Goal: Information Seeking & Learning: Find specific fact

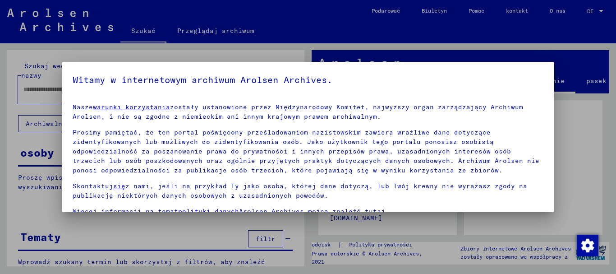
click at [129, 17] on div at bounding box center [308, 137] width 616 height 274
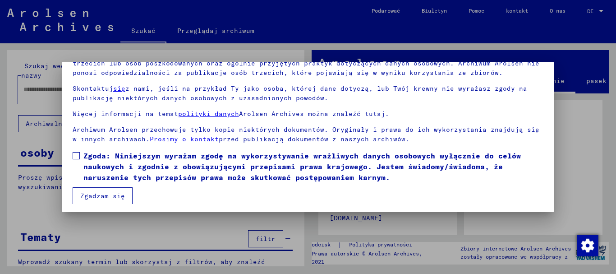
scroll to position [73, 0]
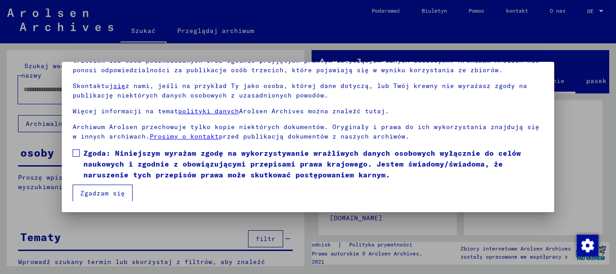
click at [100, 190] on font "Zgadzam się" at bounding box center [102, 193] width 45 height 8
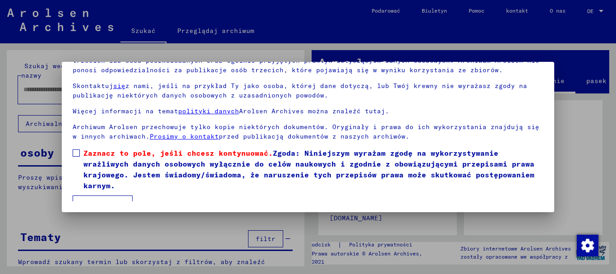
click at [75, 152] on span at bounding box center [76, 152] width 7 height 7
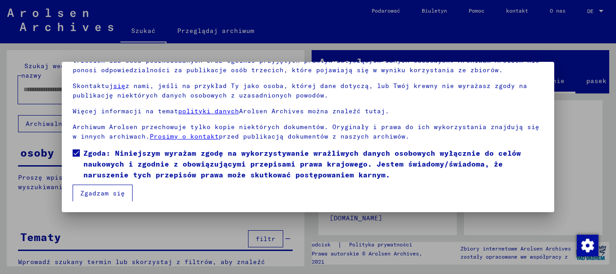
click at [109, 192] on font "Zgadzam się" at bounding box center [102, 193] width 45 height 8
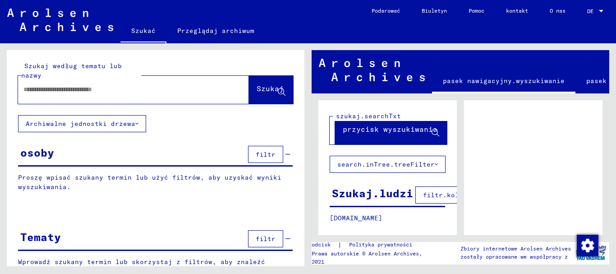
click at [75, 85] on input "text" at bounding box center [125, 89] width 204 height 9
type input "**********"
click at [266, 89] on font "Szukaj" at bounding box center [270, 88] width 27 height 9
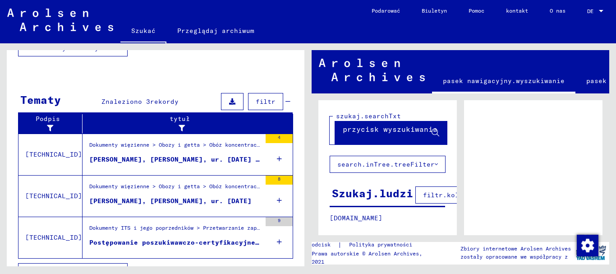
scroll to position [244, 0]
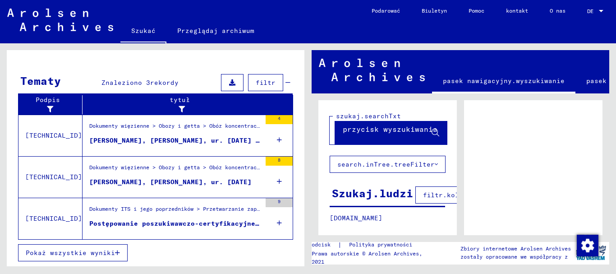
click at [155, 133] on div "Dokumenty więzienne > Obozy i getta > Obóz koncentracyjny [PERSON_NAME] (Dora) …" at bounding box center [175, 128] width 172 height 13
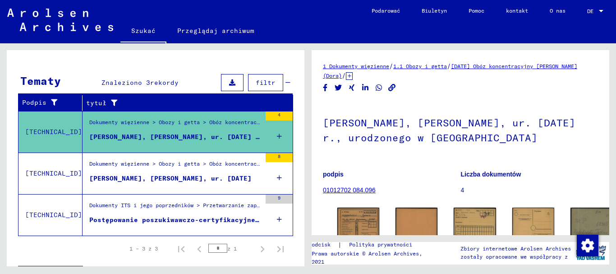
scroll to position [45, 0]
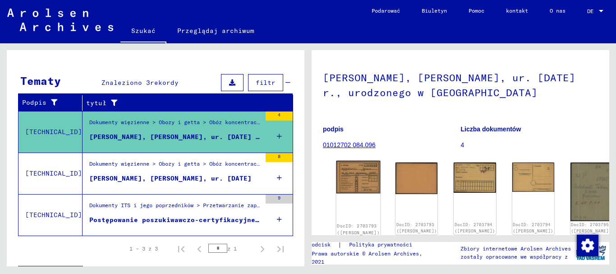
click at [351, 172] on img at bounding box center [358, 176] width 44 height 33
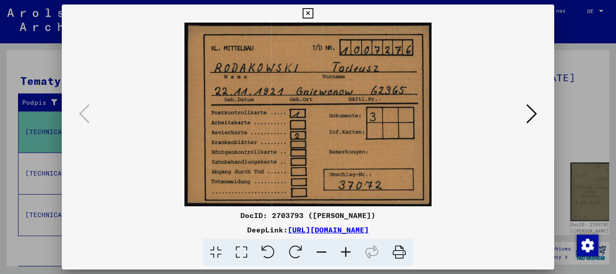
click at [532, 111] on icon at bounding box center [531, 114] width 11 height 22
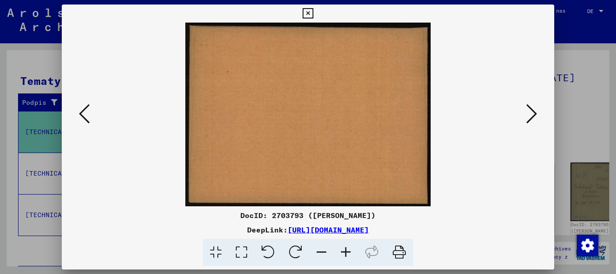
click at [532, 111] on icon at bounding box center [531, 114] width 11 height 22
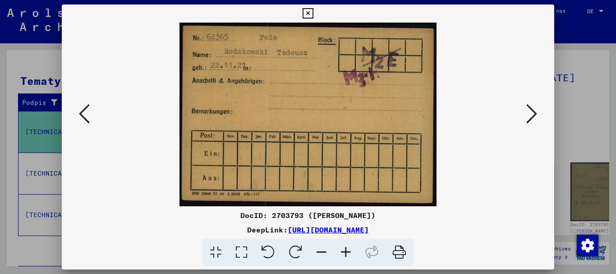
click at [531, 111] on icon at bounding box center [531, 114] width 11 height 22
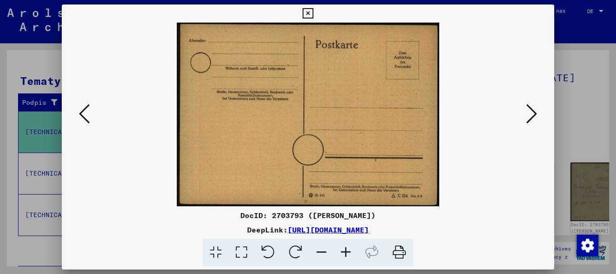
click at [531, 111] on icon at bounding box center [531, 114] width 11 height 22
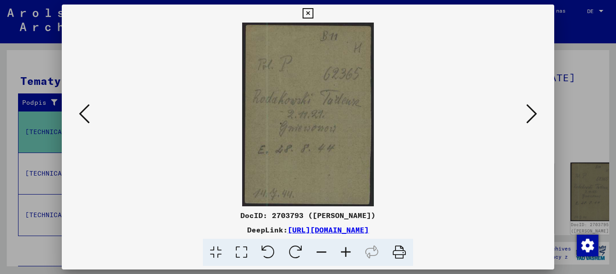
click at [77, 109] on button at bounding box center [84, 114] width 16 height 26
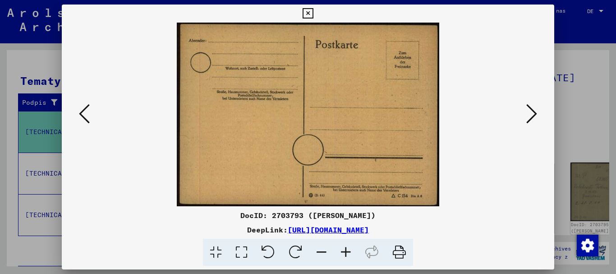
click at [87, 111] on icon at bounding box center [84, 114] width 11 height 22
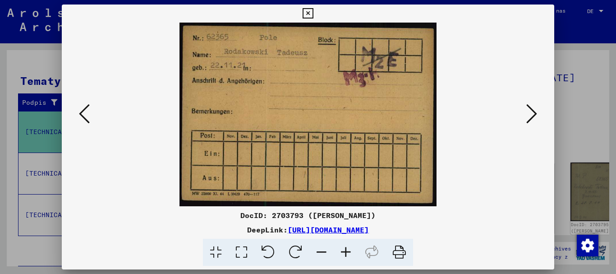
click at [87, 111] on icon at bounding box center [84, 114] width 11 height 22
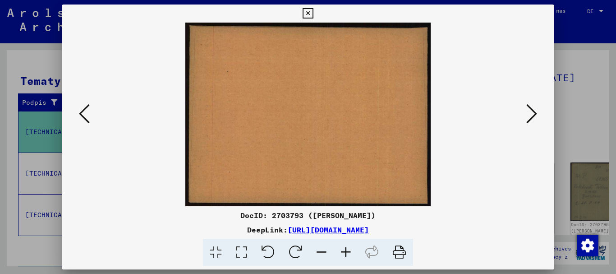
click at [85, 112] on icon at bounding box center [84, 114] width 11 height 22
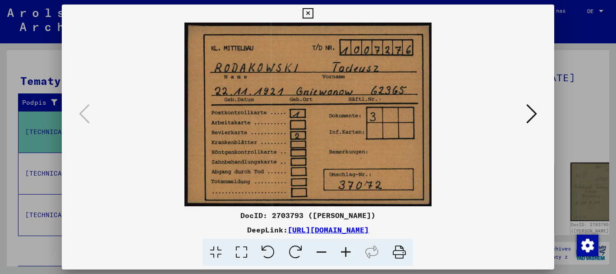
click at [533, 110] on icon at bounding box center [531, 114] width 11 height 22
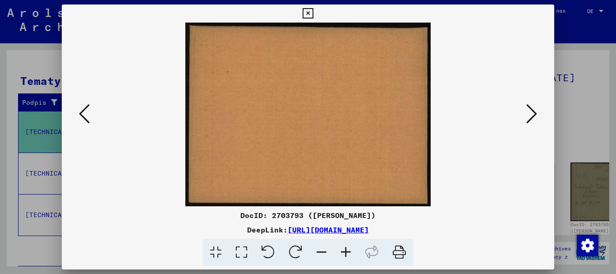
click at [529, 112] on icon at bounding box center [531, 114] width 11 height 22
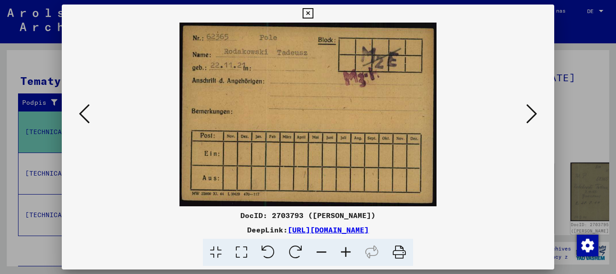
click at [533, 110] on icon at bounding box center [531, 114] width 11 height 22
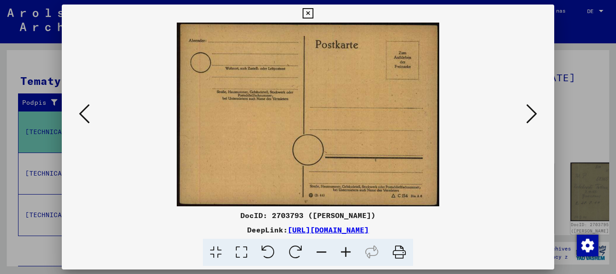
click at [533, 110] on icon at bounding box center [531, 114] width 11 height 22
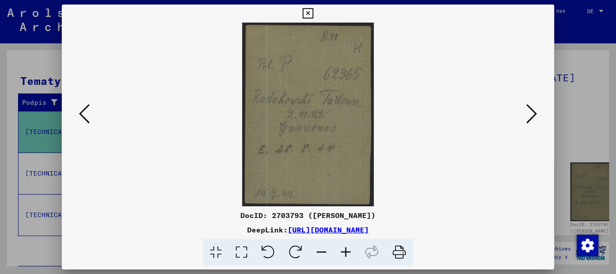
click at [531, 111] on icon at bounding box center [531, 114] width 11 height 22
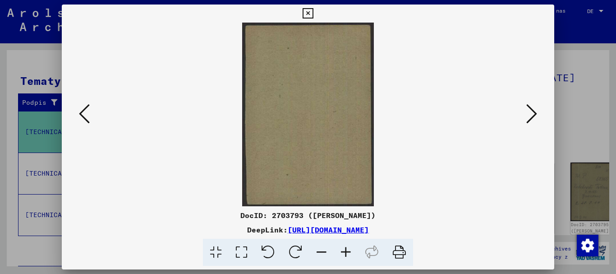
click at [531, 111] on icon at bounding box center [531, 114] width 11 height 22
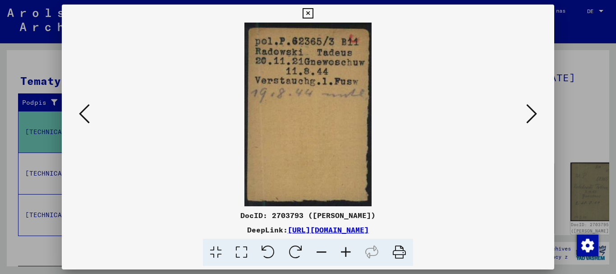
click at [90, 229] on div "DeepLink: [URL][DOMAIN_NAME]" at bounding box center [308, 229] width 493 height 11
click at [309, 12] on icon at bounding box center [307, 13] width 10 height 11
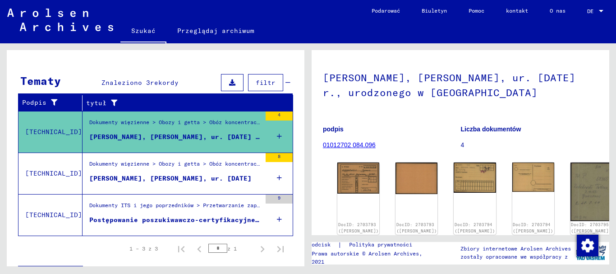
click at [189, 128] on div "Dokumenty więzienne > Obozy i getta > Obóz koncentracyjny [PERSON_NAME] (Dora) …" at bounding box center [175, 124] width 172 height 13
click at [353, 171] on img at bounding box center [358, 176] width 44 height 33
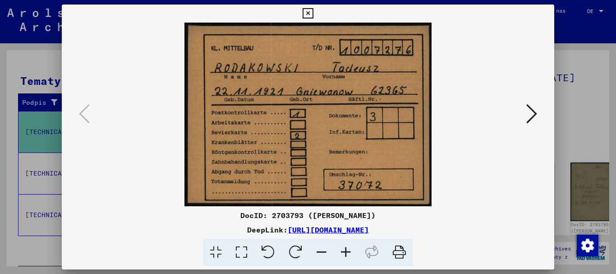
click at [531, 109] on icon at bounding box center [531, 114] width 11 height 22
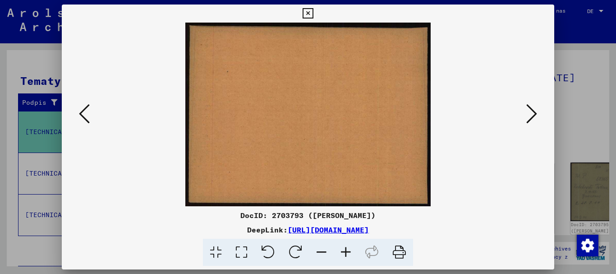
click at [531, 110] on icon at bounding box center [531, 114] width 11 height 22
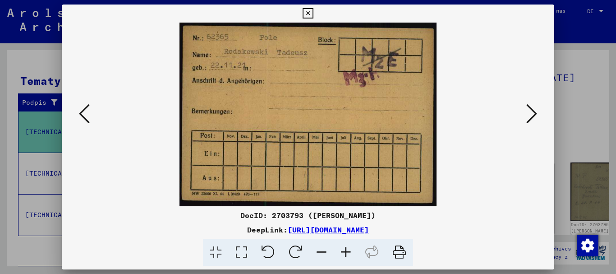
click at [530, 109] on icon at bounding box center [531, 114] width 11 height 22
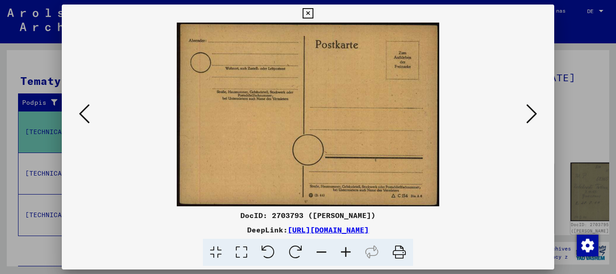
click at [533, 112] on icon at bounding box center [531, 114] width 11 height 22
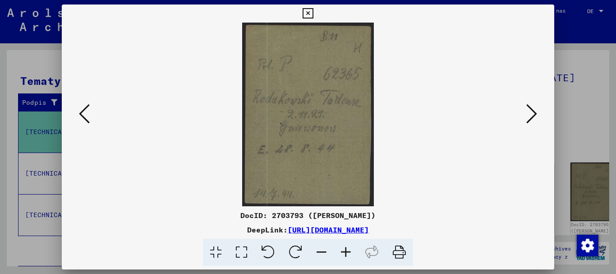
click at [531, 112] on icon at bounding box center [531, 114] width 11 height 22
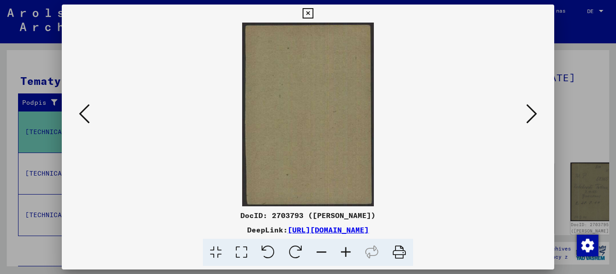
click at [531, 112] on icon at bounding box center [531, 114] width 11 height 22
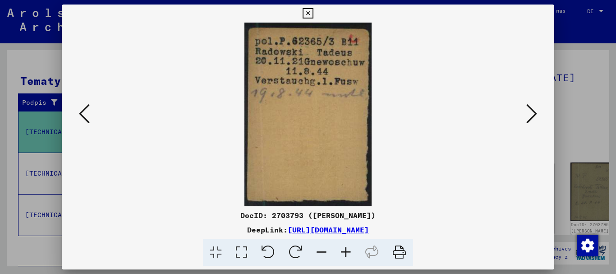
click at [84, 110] on icon at bounding box center [84, 114] width 11 height 22
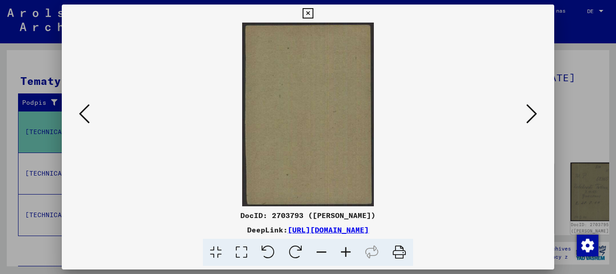
click at [529, 108] on icon at bounding box center [531, 114] width 11 height 22
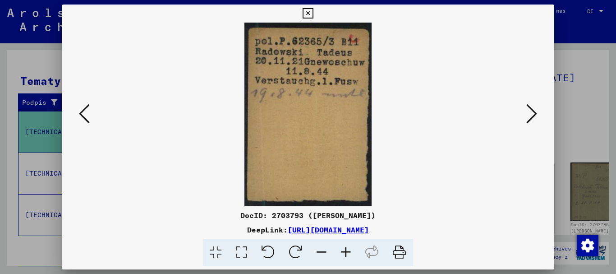
click at [531, 108] on icon at bounding box center [531, 114] width 11 height 22
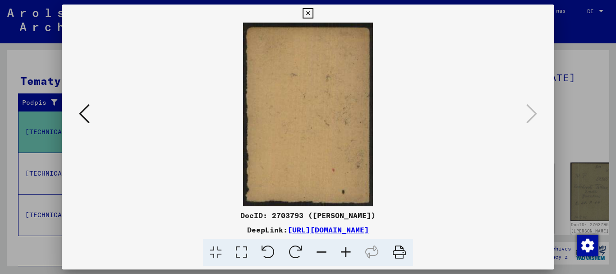
click at [84, 107] on icon at bounding box center [84, 114] width 11 height 22
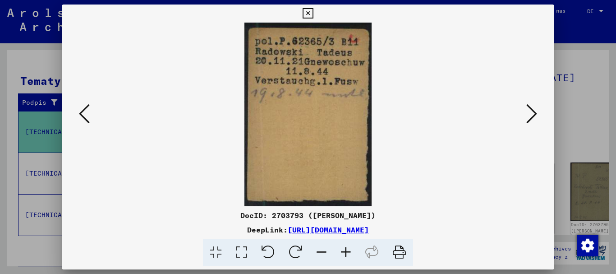
click at [84, 107] on icon at bounding box center [84, 114] width 11 height 22
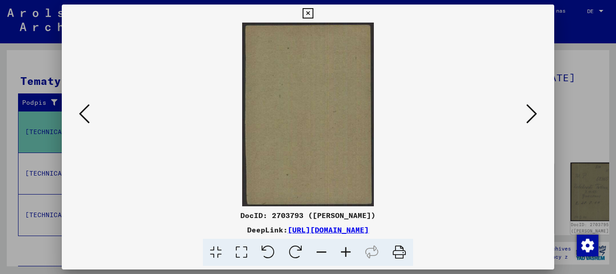
click at [84, 107] on icon at bounding box center [84, 114] width 11 height 22
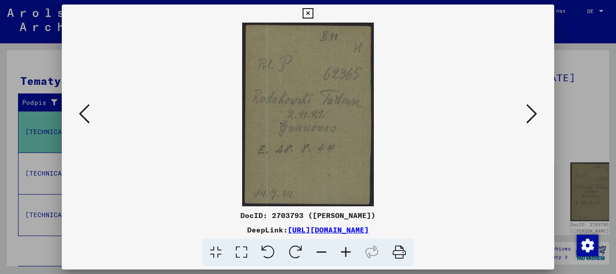
click at [84, 107] on icon at bounding box center [84, 114] width 11 height 22
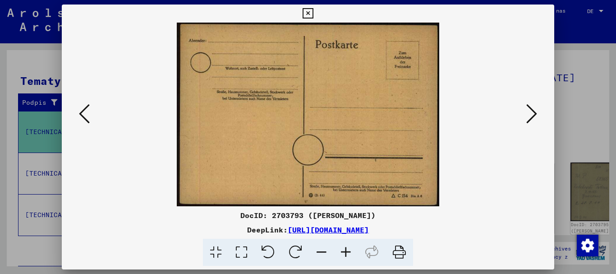
click at [84, 107] on icon at bounding box center [84, 114] width 11 height 22
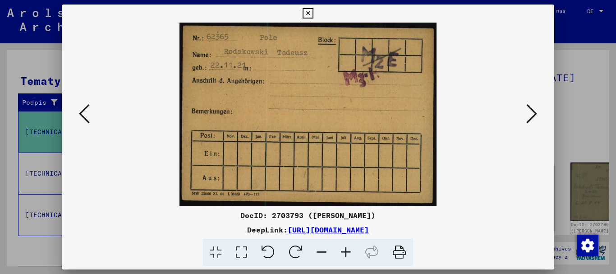
click at [84, 107] on icon at bounding box center [84, 114] width 11 height 22
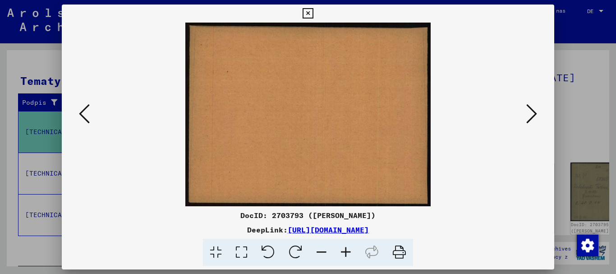
click at [84, 107] on icon at bounding box center [84, 114] width 11 height 22
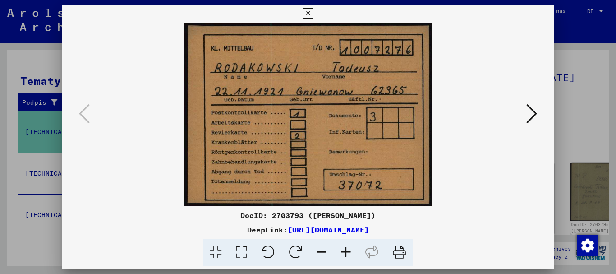
drag, startPoint x: 230, startPoint y: 214, endPoint x: 292, endPoint y: 216, distance: 61.8
click at [292, 216] on font "DocID: 2703793 ([PERSON_NAME])" at bounding box center [307, 215] width 135 height 9
copy font "DocID: 2703793"
click at [100, 219] on div "DocID: 2703793 ([PERSON_NAME])" at bounding box center [308, 215] width 493 height 11
click at [100, 218] on div "DocID: 2703793 ([PERSON_NAME])" at bounding box center [308, 215] width 493 height 11
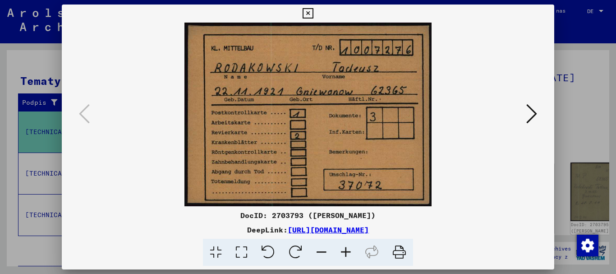
click at [110, 225] on div "DeepLink: [URL][DOMAIN_NAME]" at bounding box center [308, 229] width 493 height 11
click at [309, 12] on icon at bounding box center [307, 13] width 10 height 11
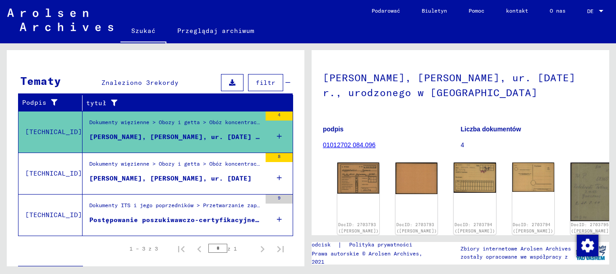
click at [163, 171] on div "Dokumenty więzienne > Obozy i getta > Obóz koncentracyjny [GEOGRAPHIC_DATA] > I…" at bounding box center [175, 166] width 172 height 13
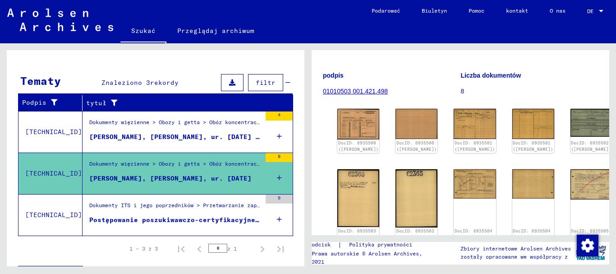
scroll to position [90, 0]
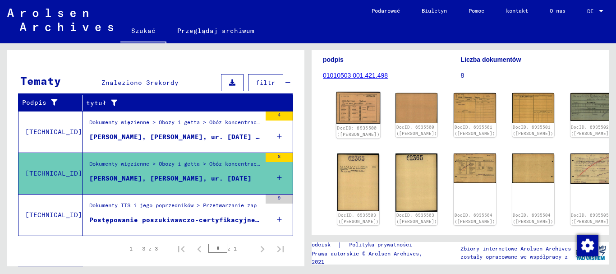
click at [350, 124] on img at bounding box center [358, 108] width 44 height 32
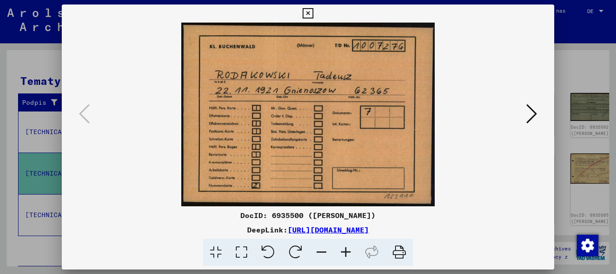
click at [531, 114] on icon at bounding box center [531, 114] width 11 height 22
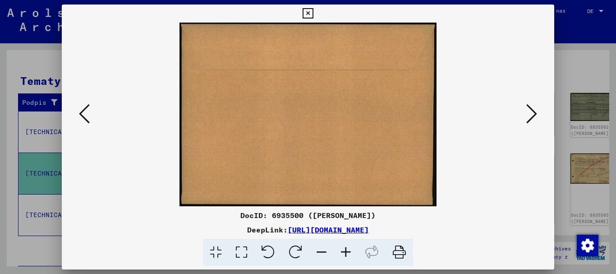
click at [531, 114] on icon at bounding box center [531, 114] width 11 height 22
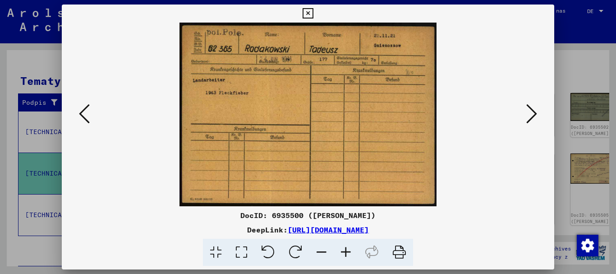
click at [531, 111] on icon at bounding box center [531, 114] width 11 height 22
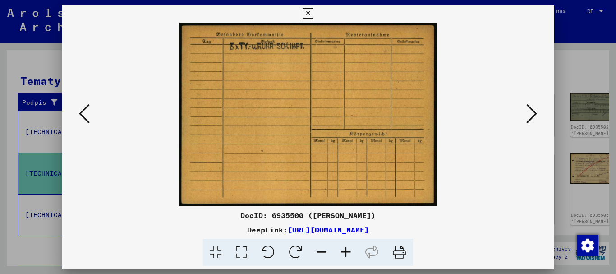
click at [531, 111] on icon at bounding box center [531, 114] width 11 height 22
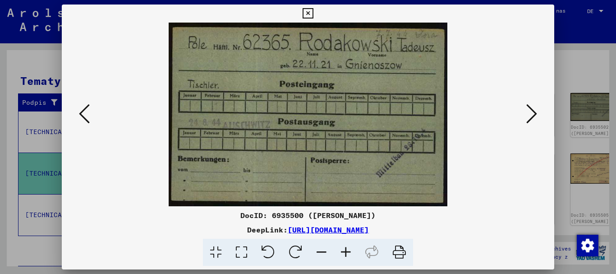
click at [532, 111] on icon at bounding box center [531, 114] width 11 height 22
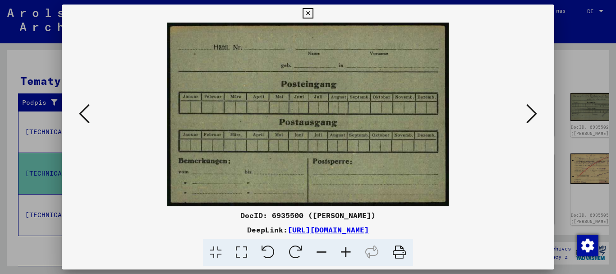
click at [84, 112] on icon at bounding box center [84, 114] width 11 height 22
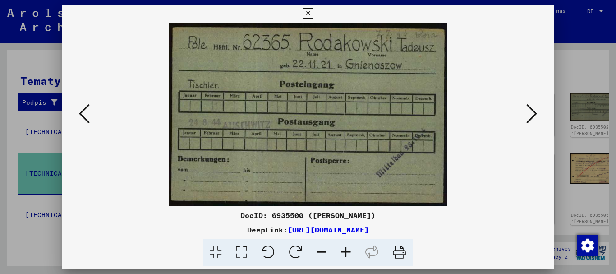
click at [532, 111] on icon at bounding box center [531, 114] width 11 height 22
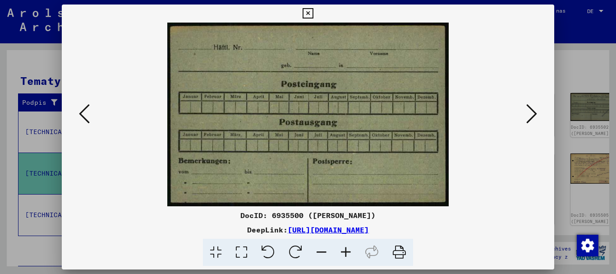
click at [532, 111] on icon at bounding box center [531, 114] width 11 height 22
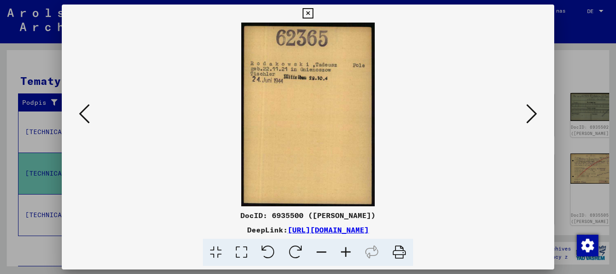
click at [531, 111] on icon at bounding box center [531, 114] width 11 height 22
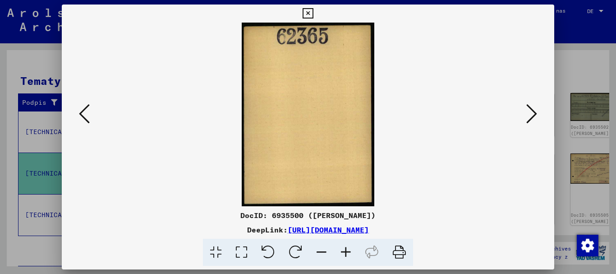
click at [532, 110] on icon at bounding box center [531, 114] width 11 height 22
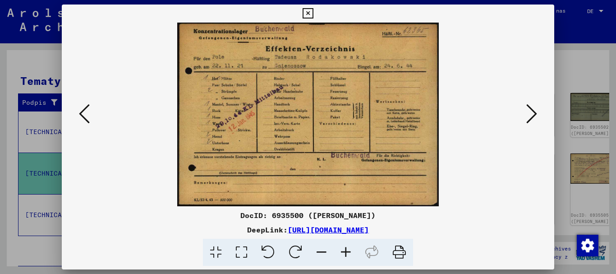
click at [532, 110] on icon at bounding box center [531, 114] width 11 height 22
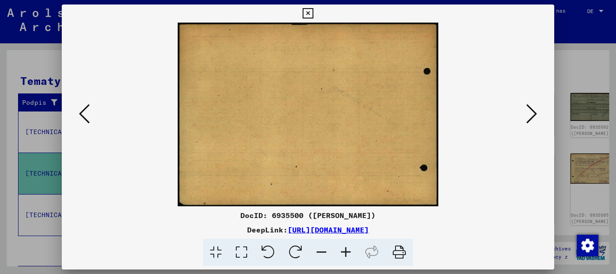
click at [532, 110] on icon at bounding box center [531, 114] width 11 height 22
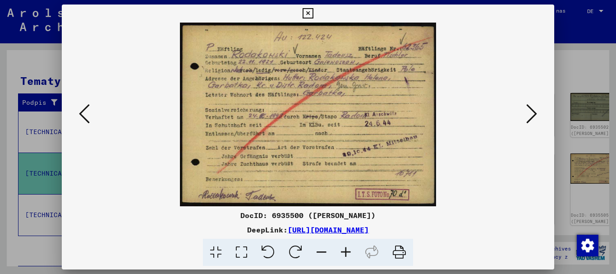
click at [532, 112] on icon at bounding box center [531, 114] width 11 height 22
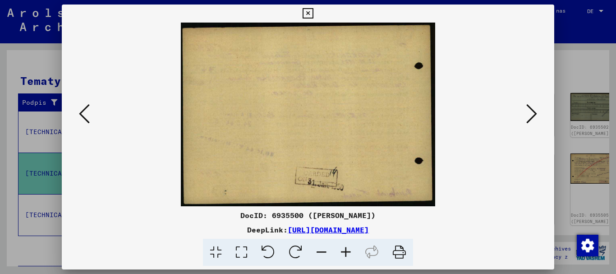
click at [85, 111] on icon at bounding box center [84, 114] width 11 height 22
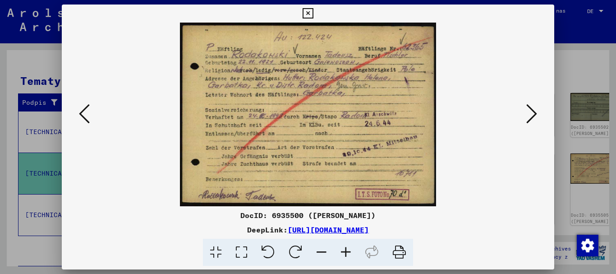
click at [532, 113] on icon at bounding box center [531, 114] width 11 height 22
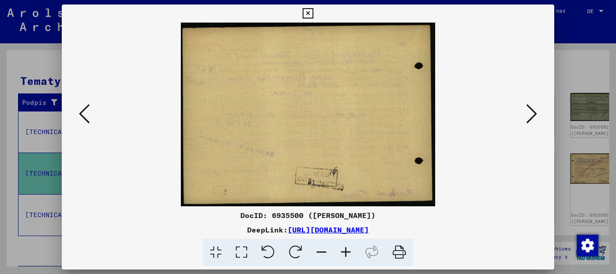
click at [532, 113] on icon at bounding box center [531, 114] width 11 height 22
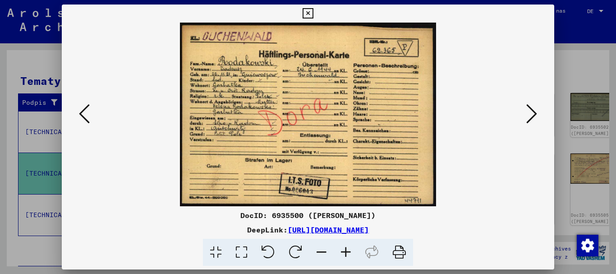
click at [530, 112] on icon at bounding box center [531, 114] width 11 height 22
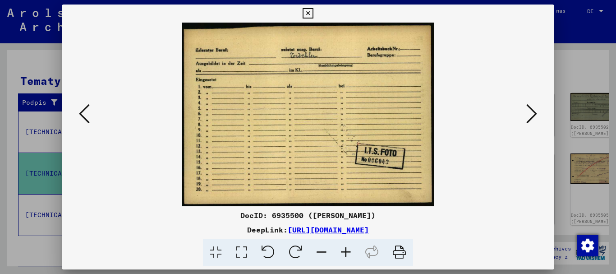
click at [531, 112] on icon at bounding box center [531, 114] width 11 height 22
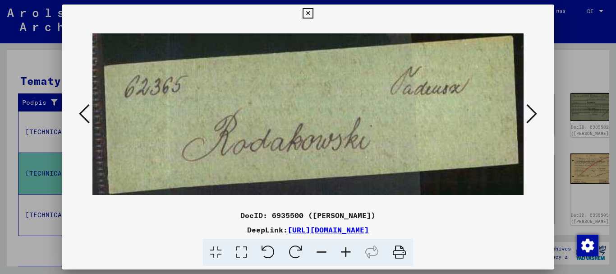
click at [532, 112] on icon at bounding box center [531, 114] width 11 height 22
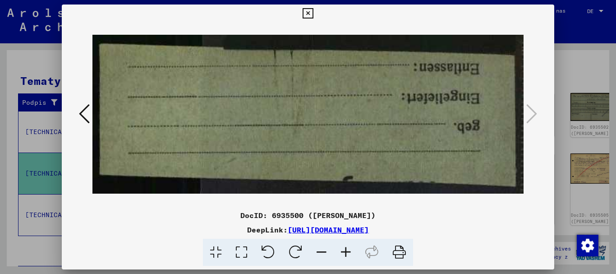
click at [309, 14] on icon at bounding box center [307, 13] width 10 height 11
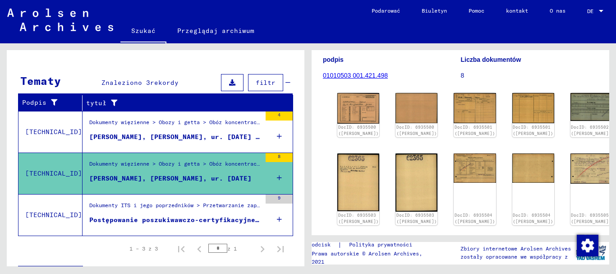
click at [353, 79] on font "01010503 001.421.498" at bounding box center [355, 75] width 65 height 7
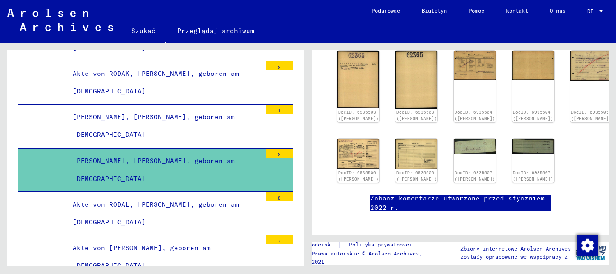
scroll to position [103, 0]
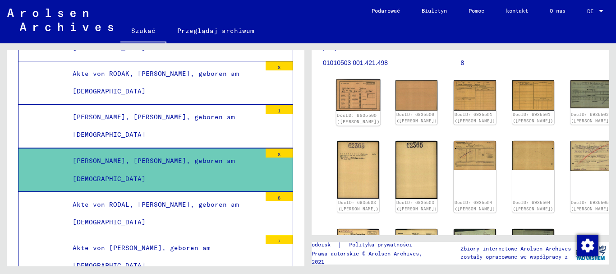
click at [349, 111] on img at bounding box center [358, 95] width 44 height 32
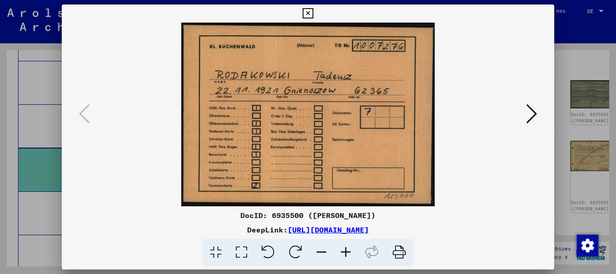
drag, startPoint x: 316, startPoint y: 113, endPoint x: 307, endPoint y: 11, distance: 101.8
click at [307, 11] on icon at bounding box center [307, 13] width 10 height 11
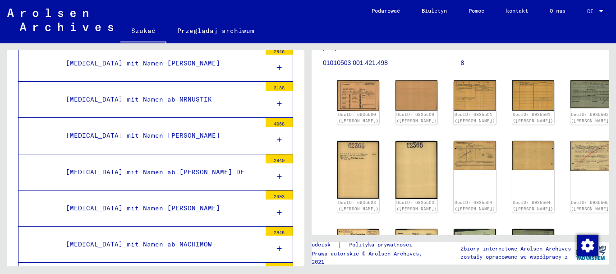
scroll to position [0, 0]
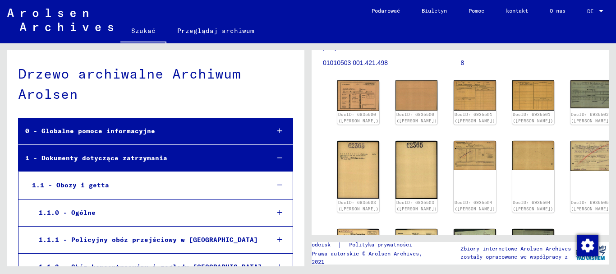
click at [140, 28] on font "Szukać" at bounding box center [143, 31] width 24 height 8
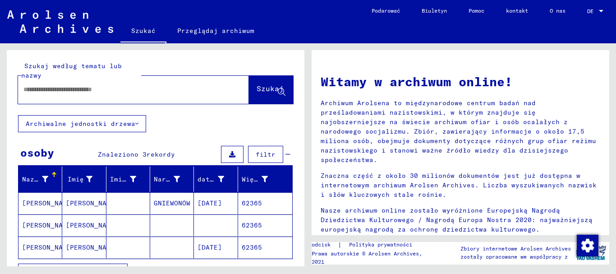
click at [101, 81] on div at bounding box center [120, 89] width 204 height 20
click at [94, 91] on input "text" at bounding box center [122, 89] width 198 height 9
type input "**********"
click at [258, 87] on font "Szukaj" at bounding box center [270, 88] width 27 height 9
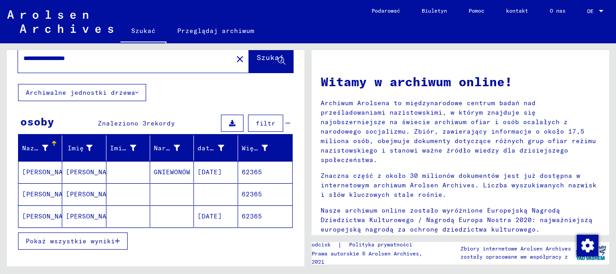
scroll to position [45, 0]
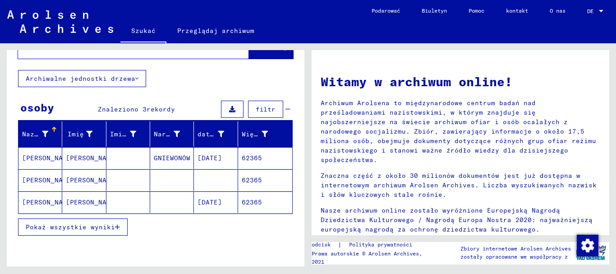
click at [14, 93] on div "**********" at bounding box center [156, 236] width 298 height 462
click at [46, 152] on mat-cell "[PERSON_NAME]" at bounding box center [40, 158] width 44 height 22
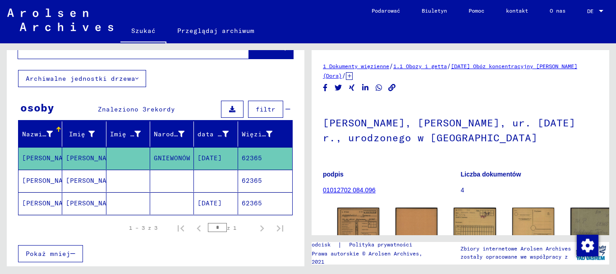
click at [267, 14] on mat-toolbar "Szukać Przeglądaj archiwum Masz szczegółowe pytania lub informacje dotyczące do…" at bounding box center [308, 21] width 616 height 43
click at [248, 17] on mat-toolbar "Szukać Przeglądaj archiwum Masz szczegółowe pytania lub informacje dotyczące do…" at bounding box center [308, 21] width 616 height 43
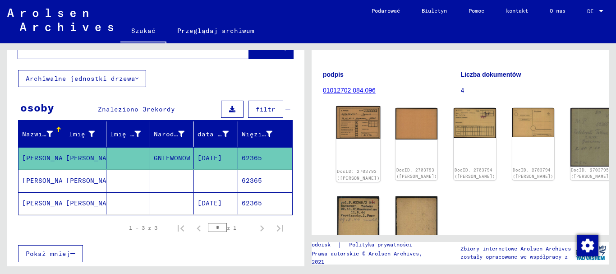
scroll to position [90, 0]
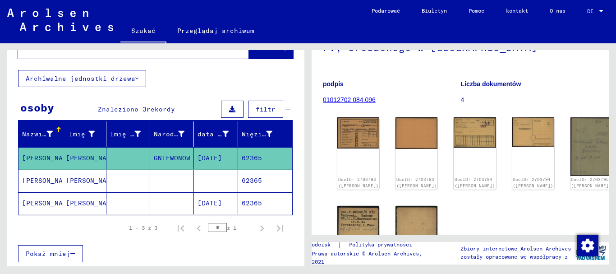
click at [258, 11] on mat-toolbar "Szukać Przeglądaj archiwum Masz szczegółowe pytania lub informacje dotyczące do…" at bounding box center [308, 21] width 616 height 43
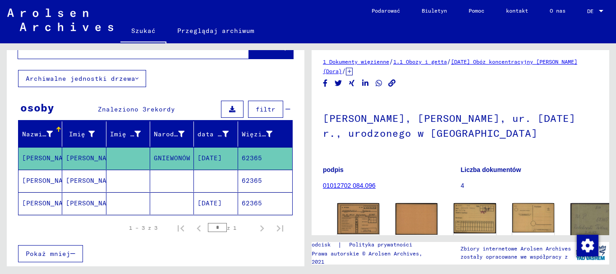
scroll to position [0, 0]
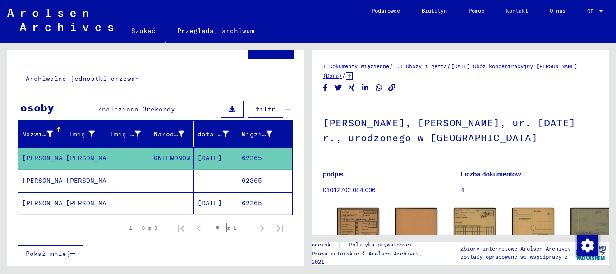
click at [158, 177] on mat-cell at bounding box center [172, 181] width 44 height 22
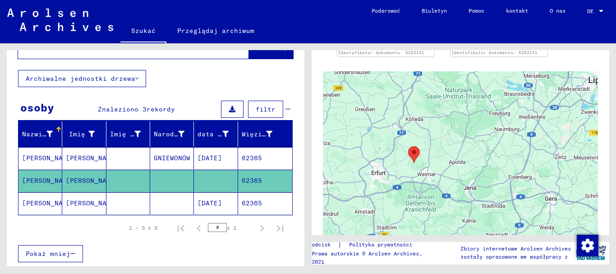
scroll to position [361, 0]
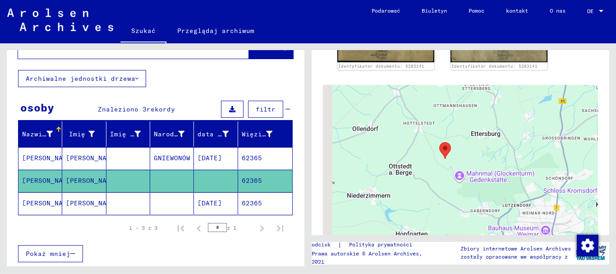
drag, startPoint x: 408, startPoint y: 144, endPoint x: 450, endPoint y: 190, distance: 62.3
click at [450, 190] on div at bounding box center [460, 197] width 275 height 225
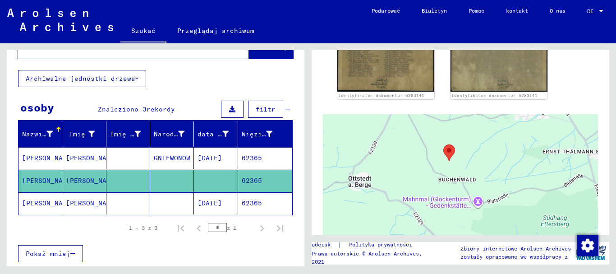
scroll to position [316, 0]
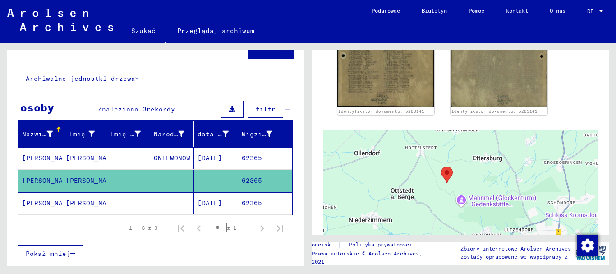
click at [420, 199] on div at bounding box center [460, 242] width 275 height 225
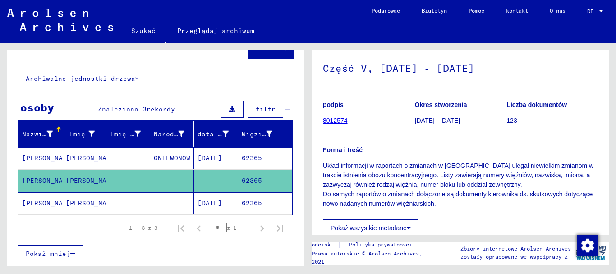
scroll to position [0, 0]
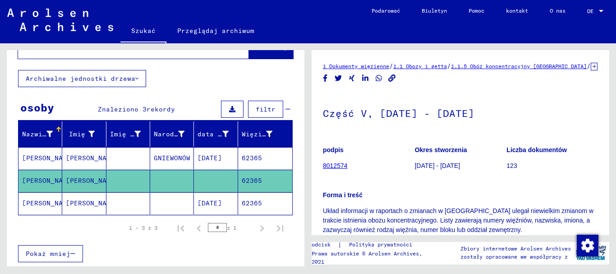
click at [16, 225] on div "Nazwisko Imię Imię rodowe Narodziny data urodzenia Więzień nr RODAKOWSKI [PERSO…" at bounding box center [156, 197] width 298 height 152
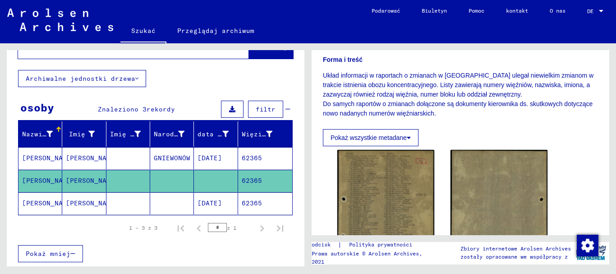
scroll to position [180, 0]
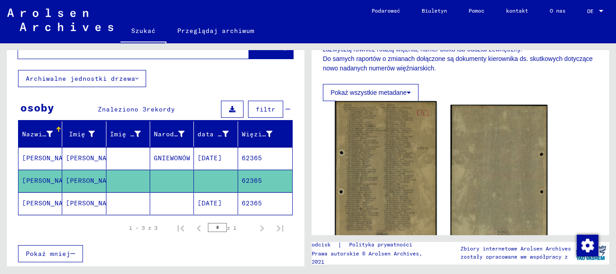
click at [386, 170] on img at bounding box center [386, 173] width 102 height 145
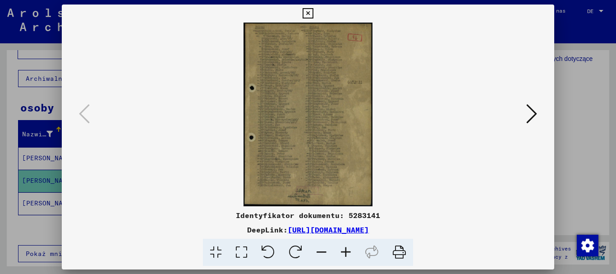
click at [529, 111] on icon at bounding box center [531, 114] width 11 height 22
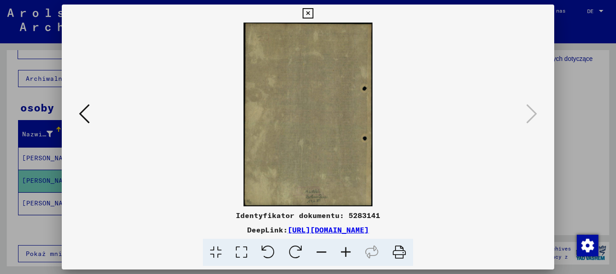
click at [307, 11] on icon at bounding box center [307, 13] width 10 height 11
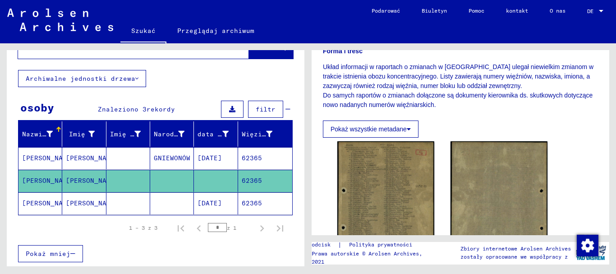
scroll to position [135, 0]
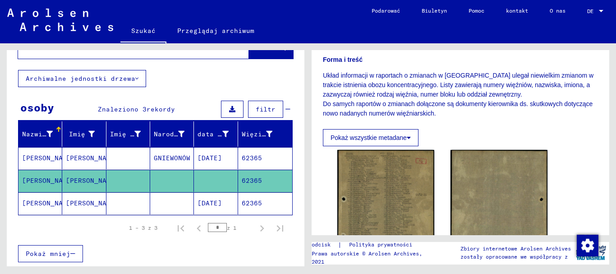
click at [370, 141] on font "Pokaż wszystkie metadane" at bounding box center [368, 137] width 76 height 7
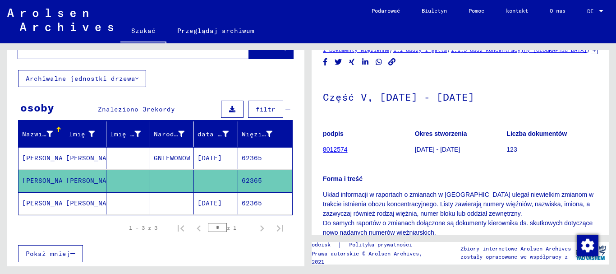
scroll to position [0, 0]
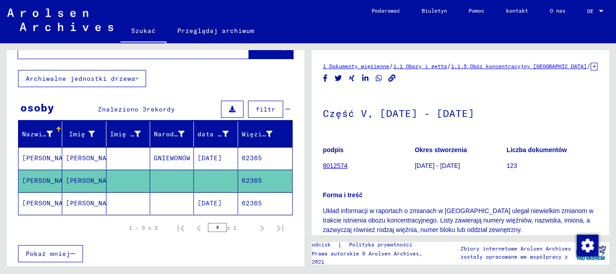
click at [334, 169] on font "8012574" at bounding box center [335, 165] width 25 height 7
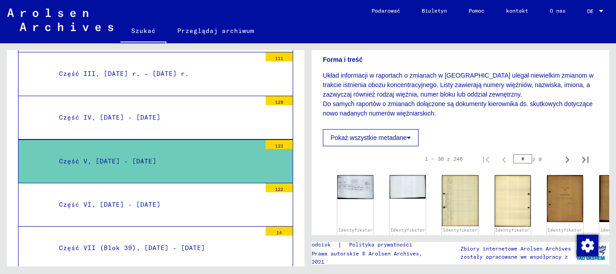
scroll to position [180, 0]
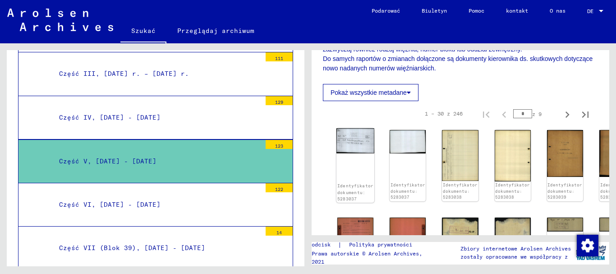
click at [353, 148] on img at bounding box center [355, 140] width 38 height 25
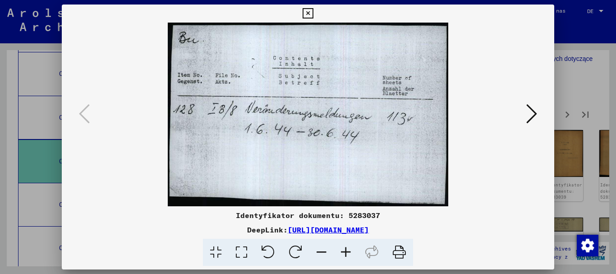
click at [530, 111] on icon at bounding box center [531, 114] width 11 height 22
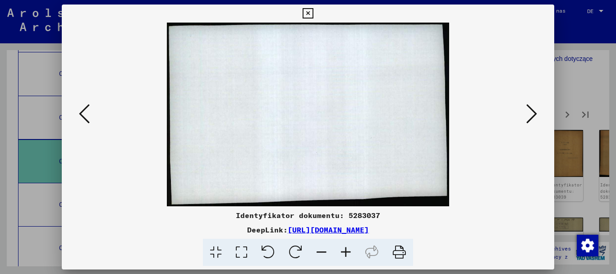
click at [530, 111] on icon at bounding box center [531, 114] width 11 height 22
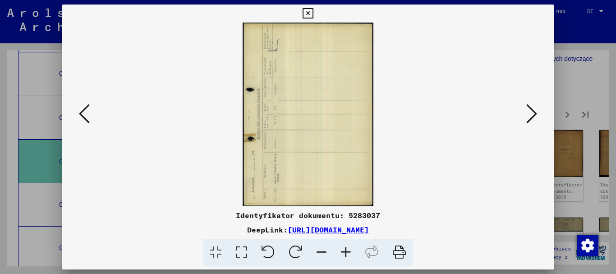
click at [530, 111] on icon at bounding box center [531, 114] width 11 height 22
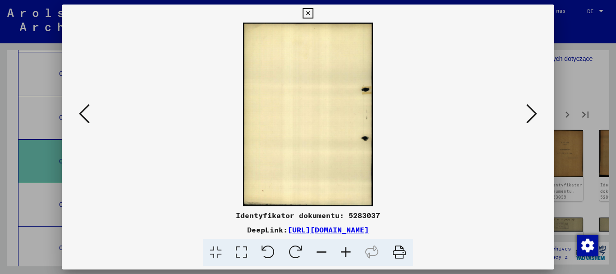
click at [530, 111] on icon at bounding box center [531, 114] width 11 height 22
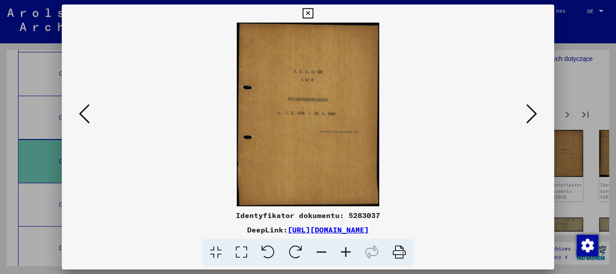
click at [530, 111] on icon at bounding box center [531, 114] width 11 height 22
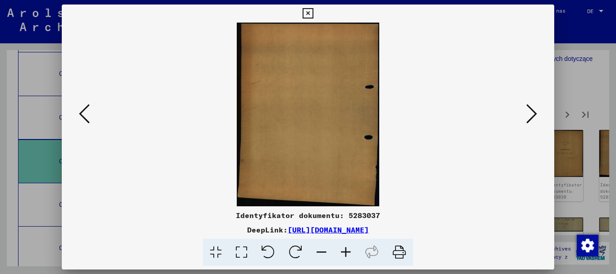
click at [530, 111] on icon at bounding box center [531, 114] width 11 height 22
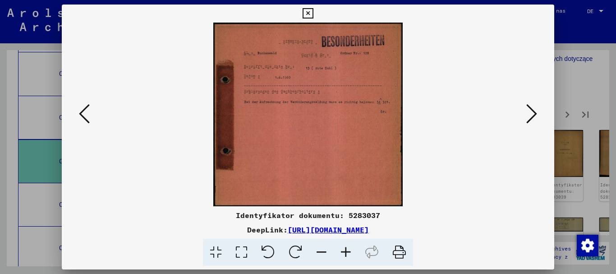
click at [529, 111] on icon at bounding box center [531, 114] width 11 height 22
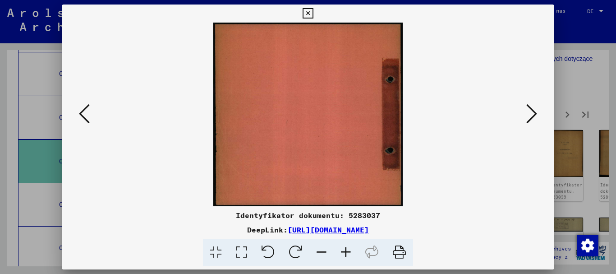
click at [529, 111] on icon at bounding box center [531, 114] width 11 height 22
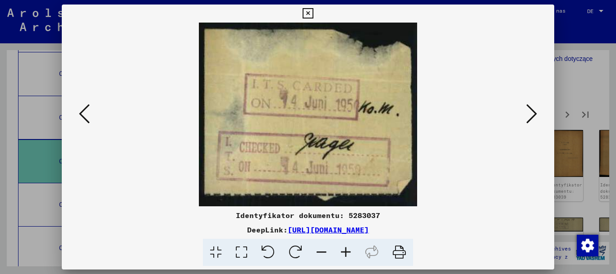
click at [530, 111] on icon at bounding box center [531, 114] width 11 height 22
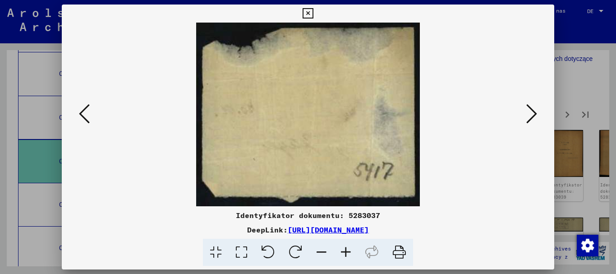
click at [530, 111] on icon at bounding box center [531, 114] width 11 height 22
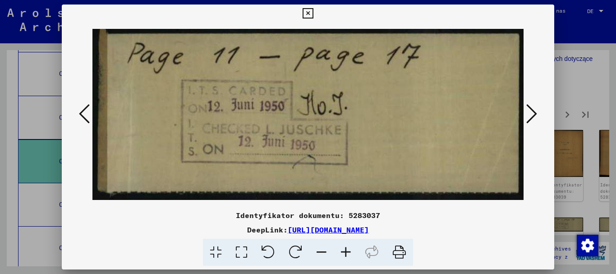
click at [530, 111] on icon at bounding box center [531, 114] width 11 height 22
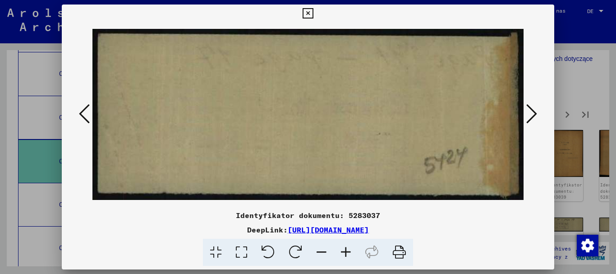
click at [530, 111] on icon at bounding box center [531, 114] width 11 height 22
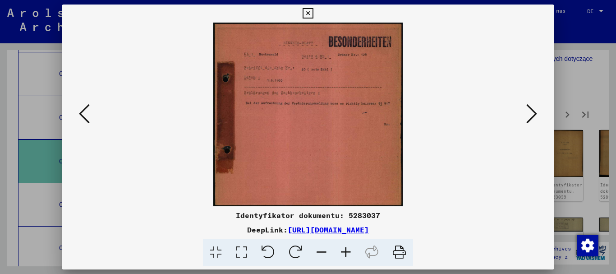
click at [530, 111] on icon at bounding box center [531, 114] width 11 height 22
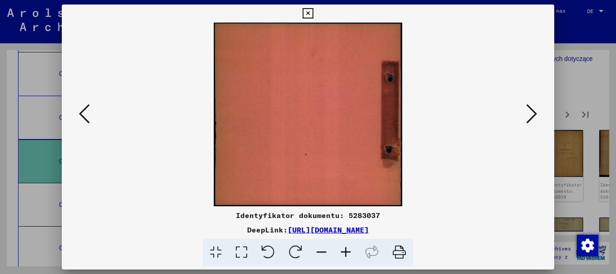
click at [530, 111] on icon at bounding box center [531, 114] width 11 height 22
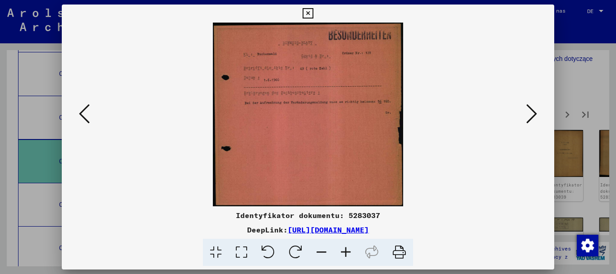
click at [530, 111] on icon at bounding box center [531, 114] width 11 height 22
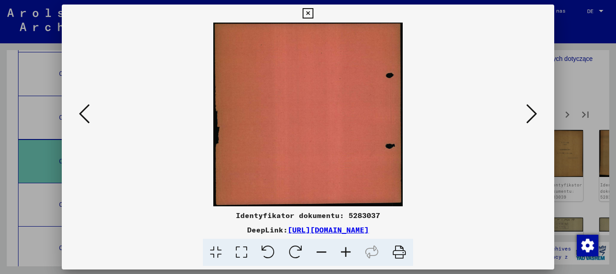
click at [86, 113] on icon at bounding box center [84, 114] width 11 height 22
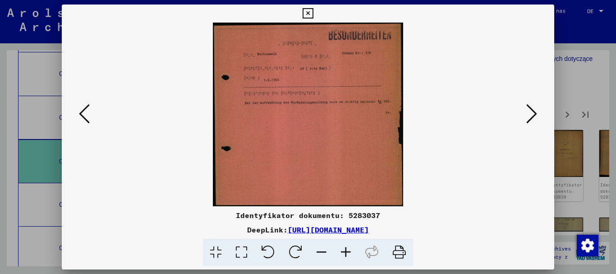
click at [533, 113] on icon at bounding box center [531, 114] width 11 height 22
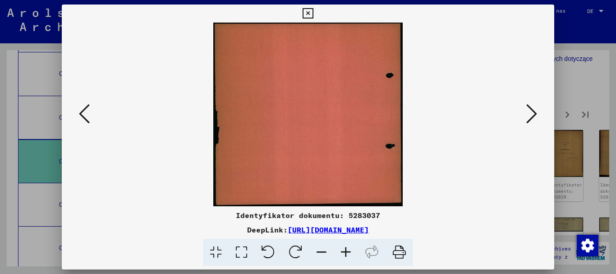
click at [533, 113] on icon at bounding box center [531, 114] width 11 height 22
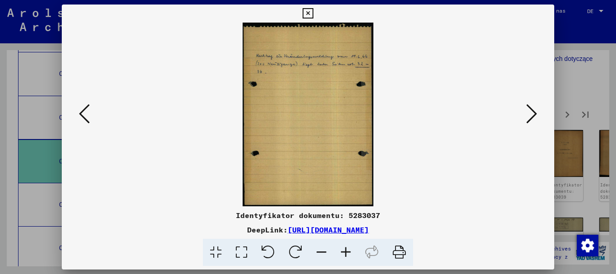
click at [529, 112] on icon at bounding box center [531, 114] width 11 height 22
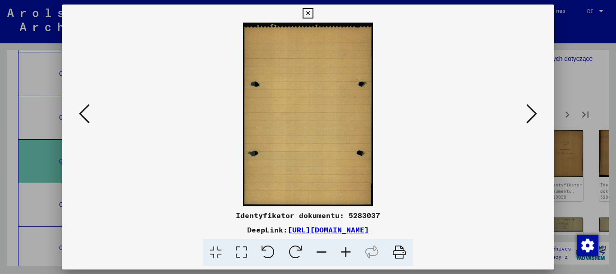
click at [528, 111] on icon at bounding box center [531, 114] width 11 height 22
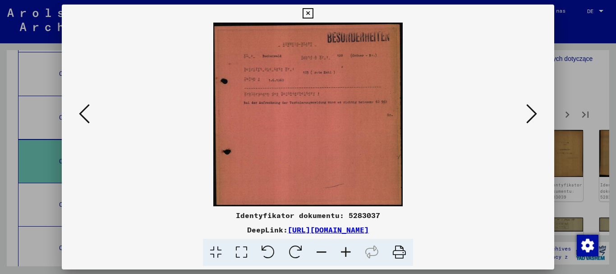
click at [528, 111] on icon at bounding box center [531, 114] width 11 height 22
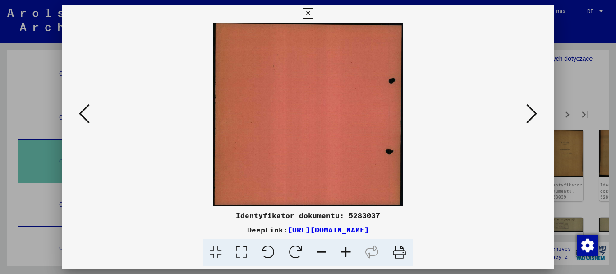
click at [528, 111] on icon at bounding box center [531, 114] width 11 height 22
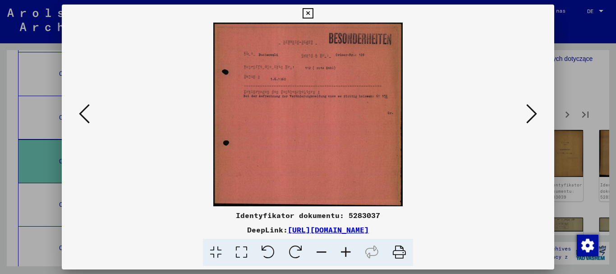
click at [528, 111] on icon at bounding box center [531, 114] width 11 height 22
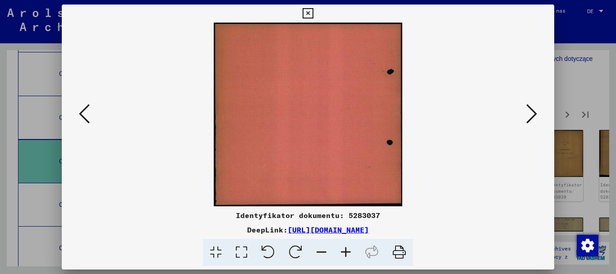
click at [528, 111] on icon at bounding box center [531, 114] width 11 height 22
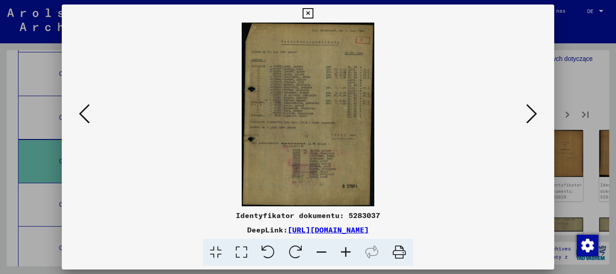
click at [344, 250] on icon at bounding box center [346, 251] width 24 height 27
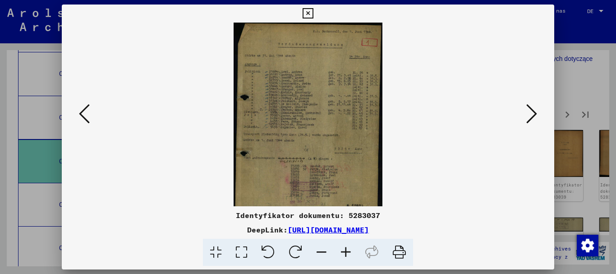
click at [344, 250] on icon at bounding box center [346, 251] width 24 height 27
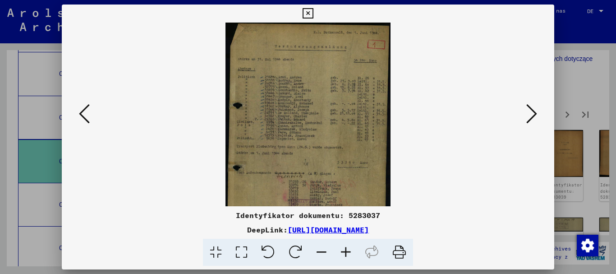
click at [344, 250] on icon at bounding box center [346, 251] width 24 height 27
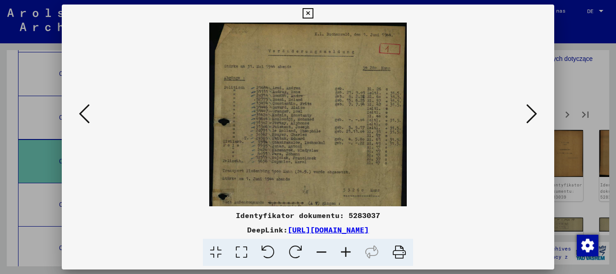
click at [344, 250] on icon at bounding box center [346, 251] width 24 height 27
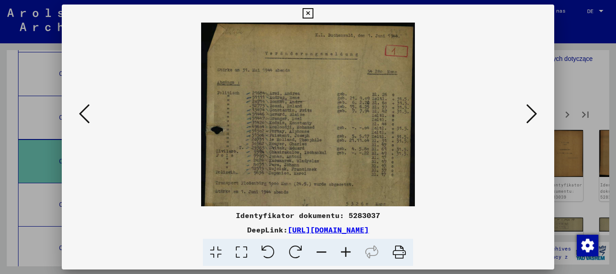
click at [344, 250] on icon at bounding box center [346, 251] width 24 height 27
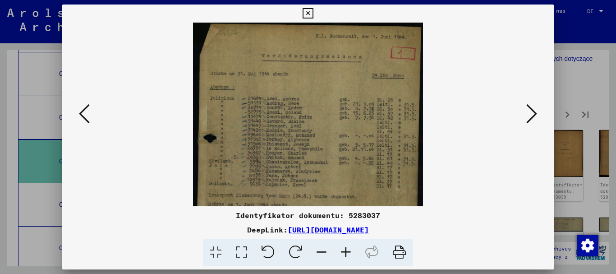
click at [344, 250] on icon at bounding box center [346, 251] width 24 height 27
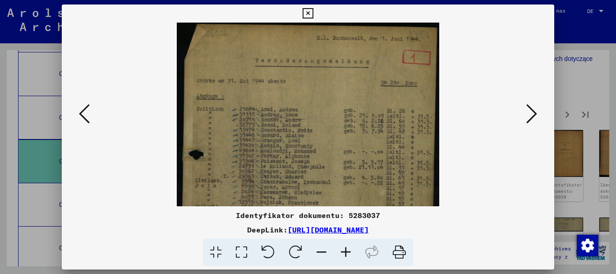
click at [344, 250] on icon at bounding box center [346, 251] width 24 height 27
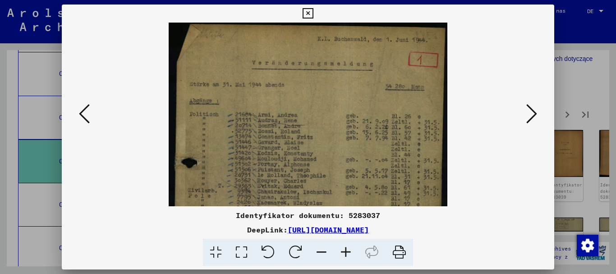
click at [344, 250] on icon at bounding box center [346, 251] width 24 height 27
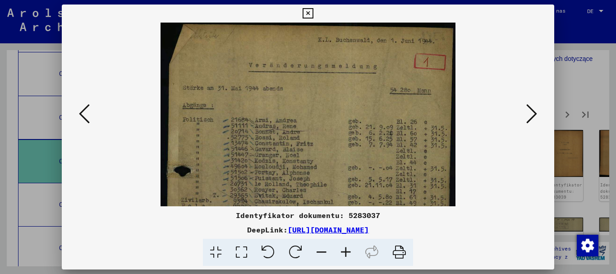
click at [344, 250] on icon at bounding box center [346, 251] width 24 height 27
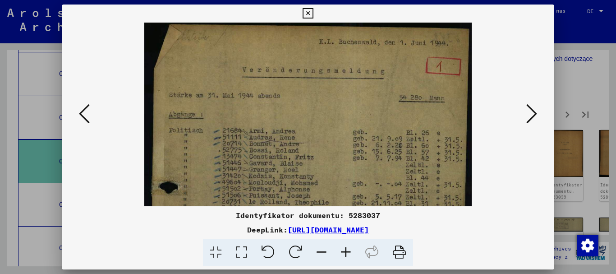
click at [344, 250] on icon at bounding box center [346, 251] width 24 height 27
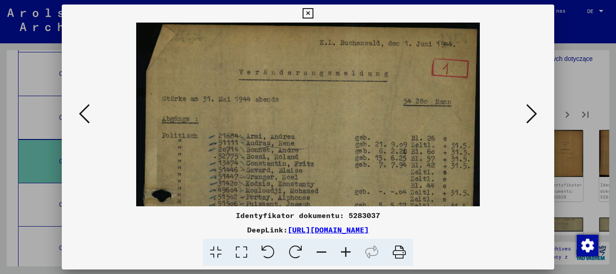
click at [344, 250] on icon at bounding box center [346, 251] width 24 height 27
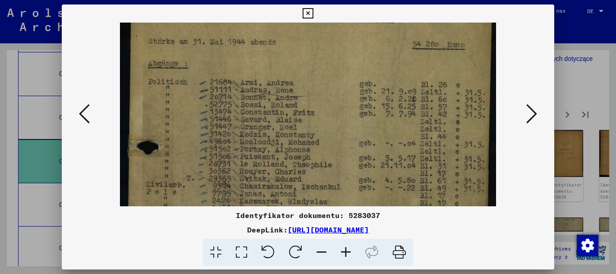
scroll to position [65, 0]
drag, startPoint x: 324, startPoint y: 155, endPoint x: 329, endPoint y: 97, distance: 58.0
click at [329, 97] on img at bounding box center [308, 219] width 376 height 522
click at [344, 254] on icon at bounding box center [346, 251] width 24 height 27
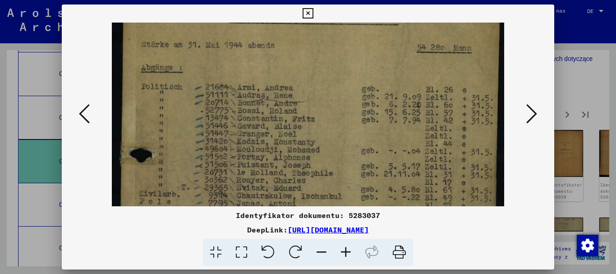
click at [344, 254] on icon at bounding box center [346, 251] width 24 height 27
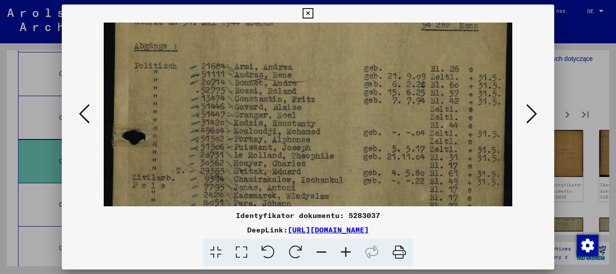
scroll to position [92, 0]
drag, startPoint x: 319, startPoint y: 153, endPoint x: 321, endPoint y: 127, distance: 26.7
click at [321, 127] on img at bounding box center [308, 214] width 408 height 567
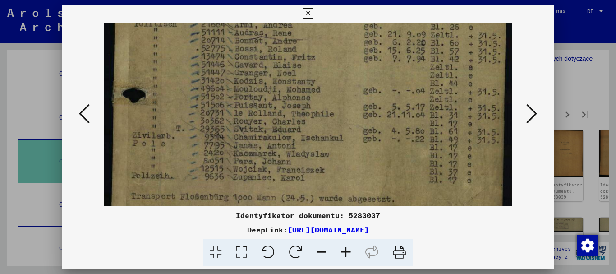
scroll to position [135, 0]
drag, startPoint x: 326, startPoint y: 159, endPoint x: 328, endPoint y: 116, distance: 43.3
click at [328, 116] on img at bounding box center [308, 171] width 408 height 567
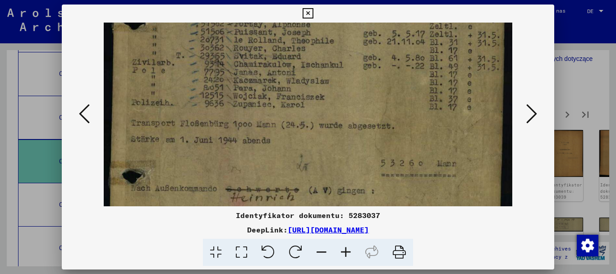
scroll to position [206, 0]
drag, startPoint x: 320, startPoint y: 154, endPoint x: 326, endPoint y: 82, distance: 71.9
click at [326, 82] on img at bounding box center [308, 99] width 408 height 567
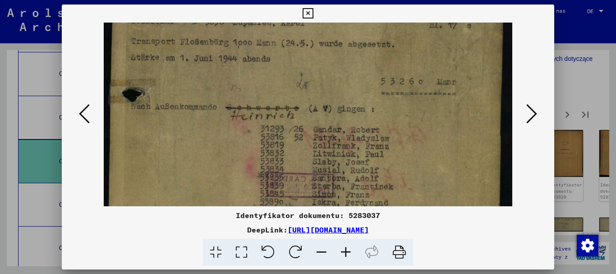
scroll to position [313, 0]
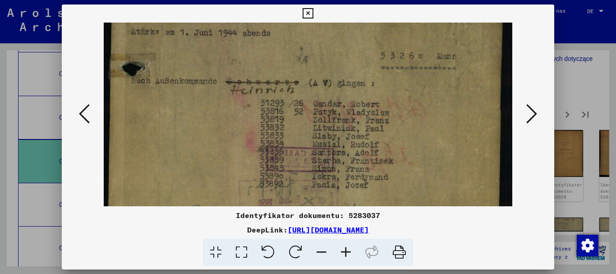
drag, startPoint x: 332, startPoint y: 156, endPoint x: 322, endPoint y: 50, distance: 107.3
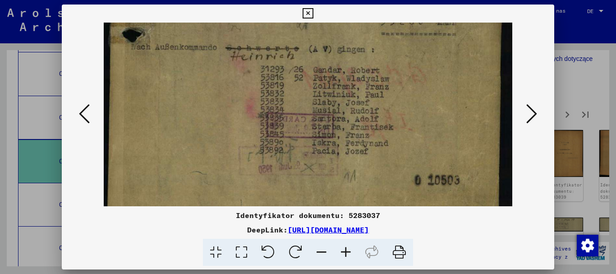
scroll to position [356, 0]
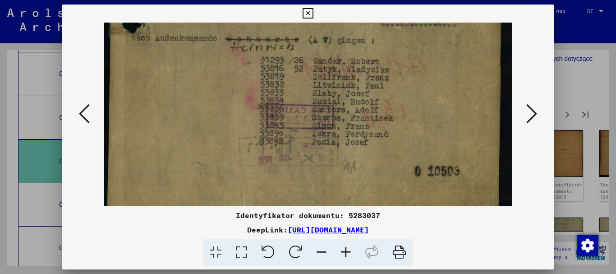
drag, startPoint x: 355, startPoint y: 150, endPoint x: 350, endPoint y: 107, distance: 43.6
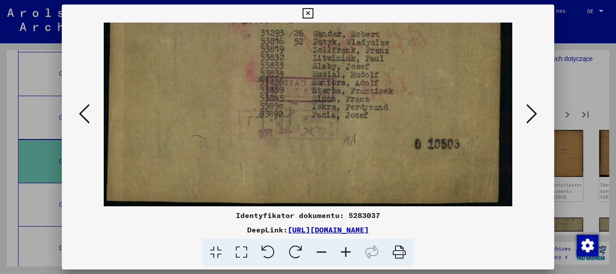
drag, startPoint x: 381, startPoint y: 173, endPoint x: 376, endPoint y: 115, distance: 57.9
drag, startPoint x: 388, startPoint y: 160, endPoint x: 383, endPoint y: 107, distance: 53.4
click at [531, 110] on icon at bounding box center [531, 114] width 11 height 22
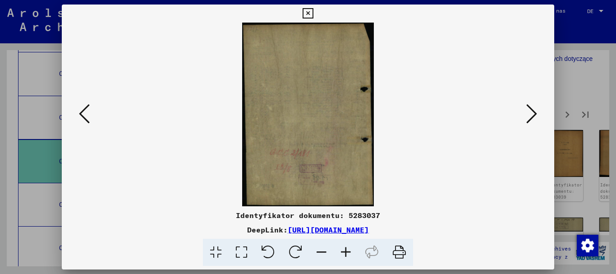
scroll to position [0, 0]
click at [531, 110] on icon at bounding box center [531, 114] width 11 height 22
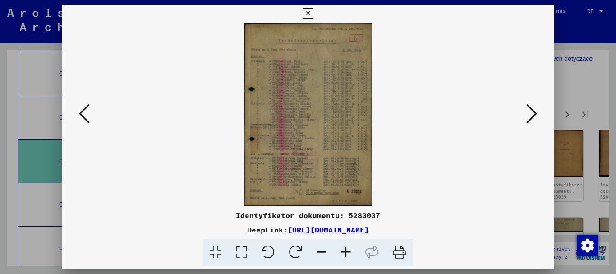
click at [346, 251] on icon at bounding box center [346, 251] width 24 height 27
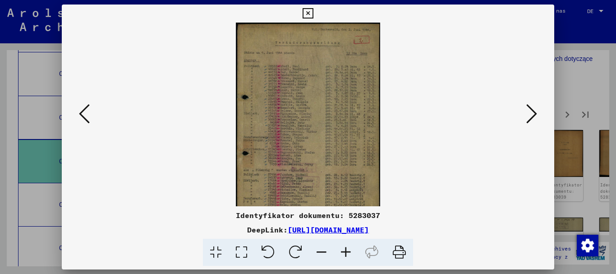
click at [346, 251] on icon at bounding box center [346, 251] width 24 height 27
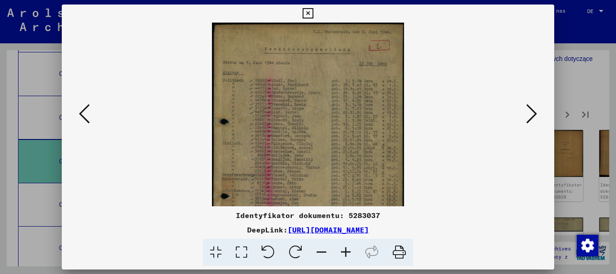
click at [346, 251] on icon at bounding box center [346, 251] width 24 height 27
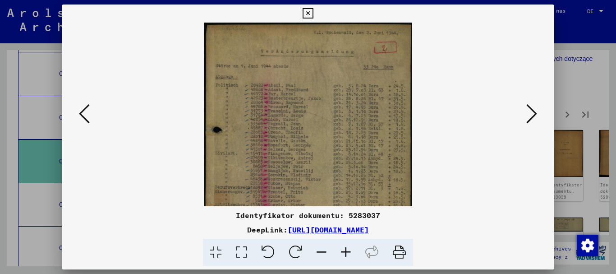
click at [346, 251] on icon at bounding box center [346, 251] width 24 height 27
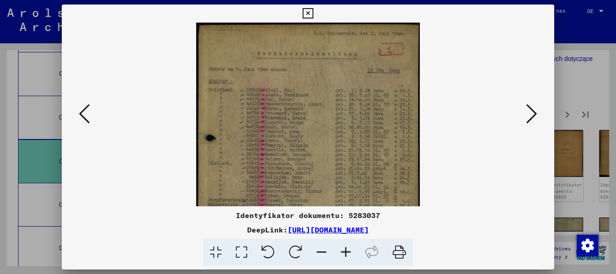
click at [346, 251] on icon at bounding box center [346, 251] width 24 height 27
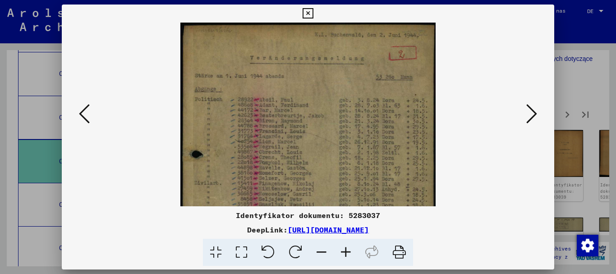
click at [346, 251] on icon at bounding box center [346, 251] width 24 height 27
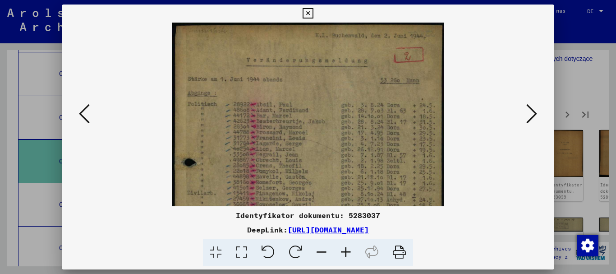
click at [346, 251] on icon at bounding box center [346, 251] width 24 height 27
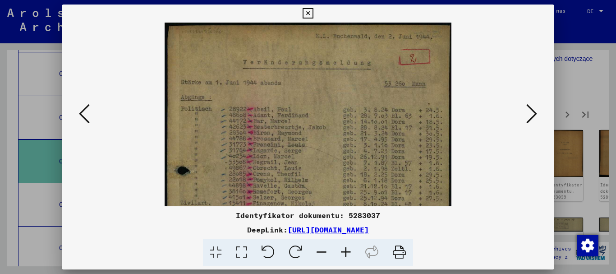
click at [346, 251] on icon at bounding box center [346, 251] width 24 height 27
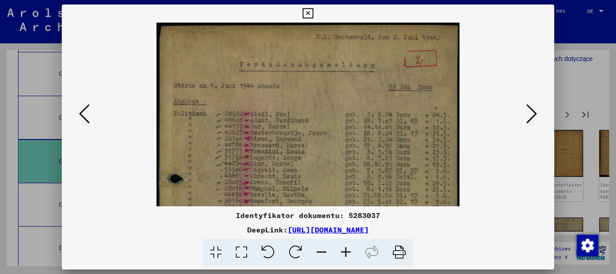
click at [346, 251] on icon at bounding box center [346, 251] width 24 height 27
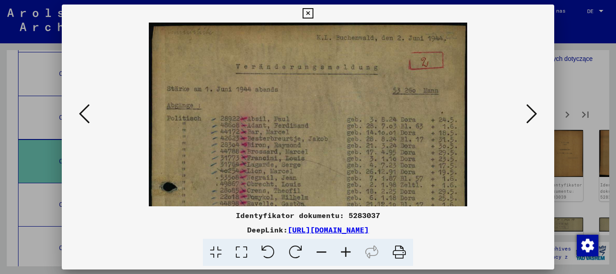
click at [346, 251] on icon at bounding box center [346, 251] width 24 height 27
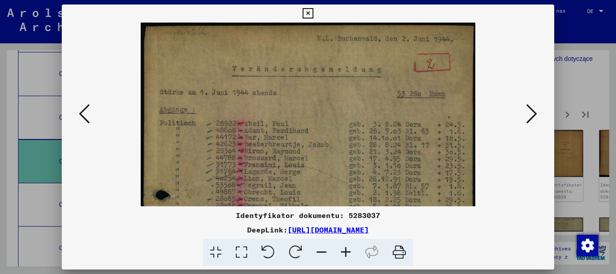
click at [346, 251] on icon at bounding box center [346, 251] width 24 height 27
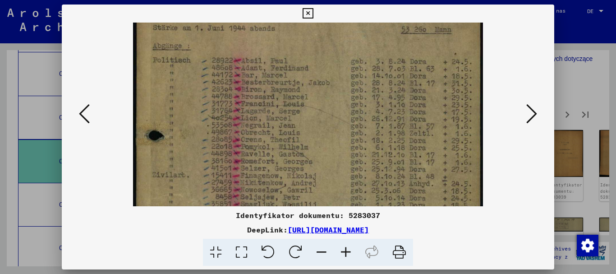
scroll to position [72, 0]
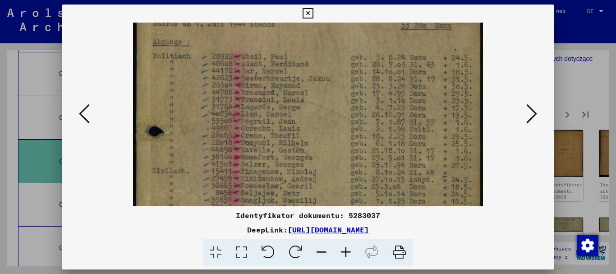
drag, startPoint x: 301, startPoint y: 137, endPoint x: 302, endPoint y: 87, distance: 50.5
click at [302, 87] on img at bounding box center [308, 200] width 350 height 499
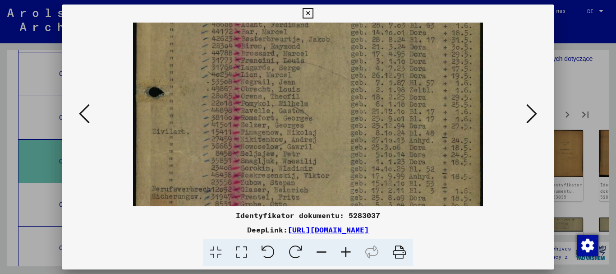
drag, startPoint x: 307, startPoint y: 157, endPoint x: 306, endPoint y: 115, distance: 41.9
click at [306, 115] on img at bounding box center [308, 161] width 350 height 499
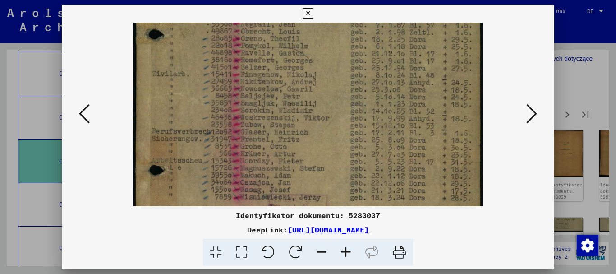
drag, startPoint x: 322, startPoint y: 148, endPoint x: 325, endPoint y: 84, distance: 64.1
click at [325, 85] on img at bounding box center [308, 103] width 350 height 499
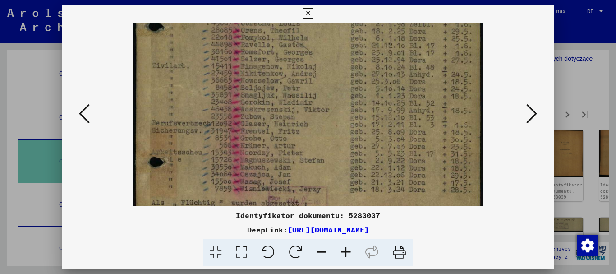
drag, startPoint x: 327, startPoint y: 159, endPoint x: 328, endPoint y: 110, distance: 49.1
click at [328, 112] on img at bounding box center [308, 95] width 350 height 499
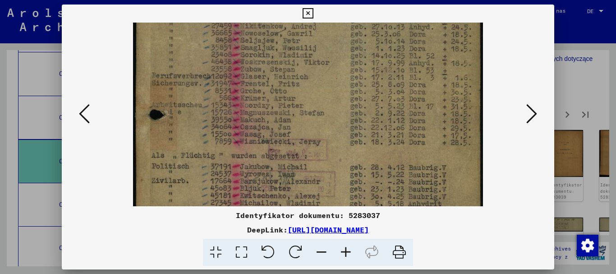
drag, startPoint x: 330, startPoint y: 136, endPoint x: 330, endPoint y: 109, distance: 27.0
click at [330, 109] on img at bounding box center [308, 47] width 350 height 499
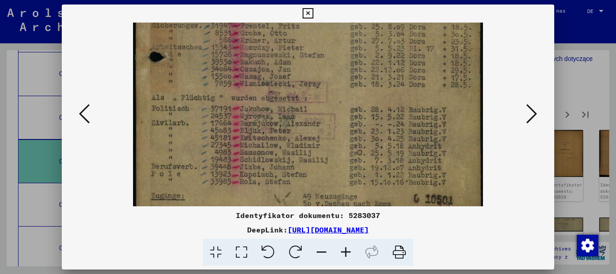
drag, startPoint x: 324, startPoint y: 156, endPoint x: 320, endPoint y: 110, distance: 46.6
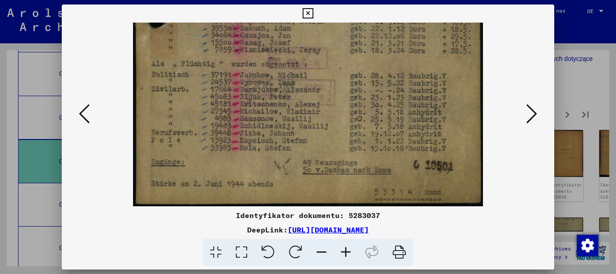
drag, startPoint x: 316, startPoint y: 138, endPoint x: 316, endPoint y: 128, distance: 9.5
click at [532, 113] on icon at bounding box center [531, 114] width 11 height 22
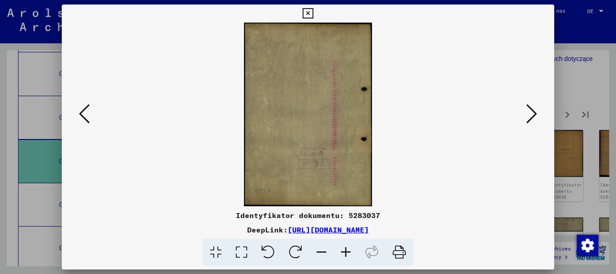
scroll to position [0, 0]
click at [532, 113] on icon at bounding box center [531, 114] width 11 height 22
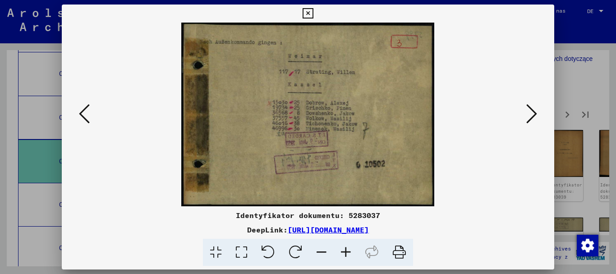
click at [532, 113] on icon at bounding box center [531, 114] width 11 height 22
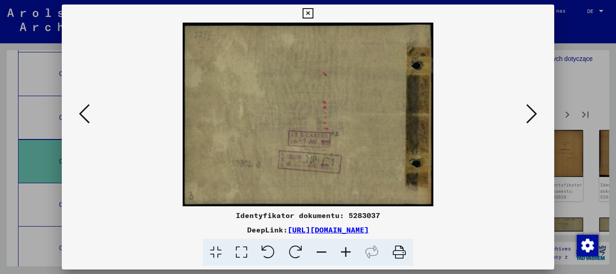
click at [532, 113] on icon at bounding box center [531, 114] width 11 height 22
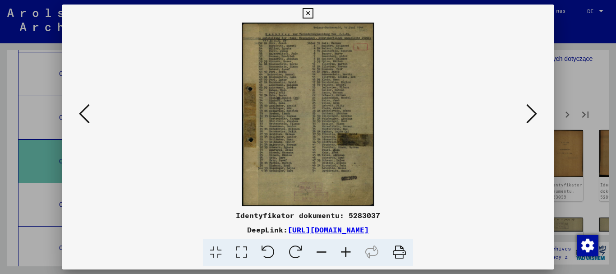
click at [532, 113] on icon at bounding box center [531, 114] width 11 height 22
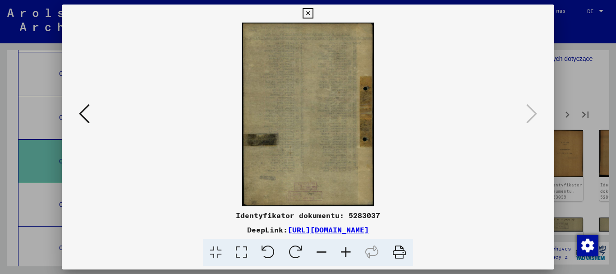
click at [82, 113] on icon at bounding box center [84, 114] width 11 height 22
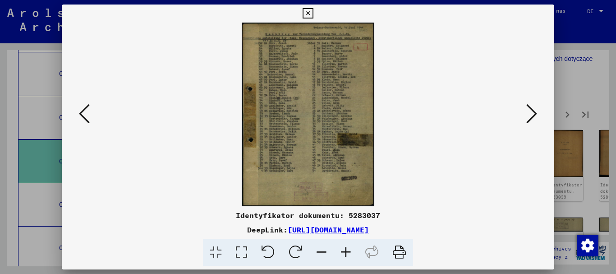
click at [345, 249] on icon at bounding box center [346, 251] width 24 height 27
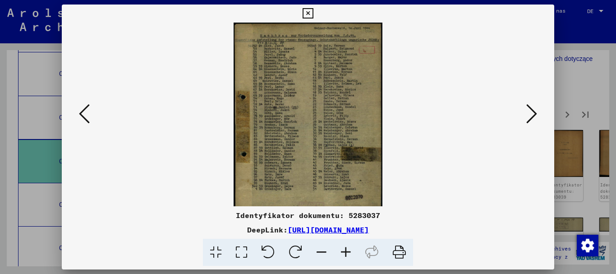
click at [345, 249] on icon at bounding box center [346, 251] width 24 height 27
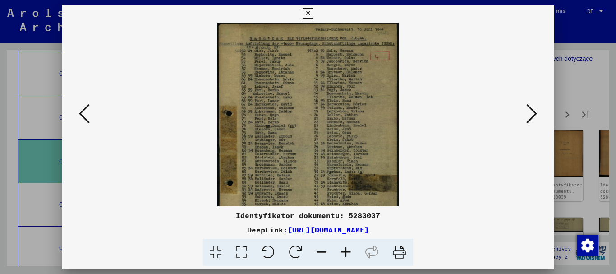
click at [345, 249] on icon at bounding box center [346, 251] width 24 height 27
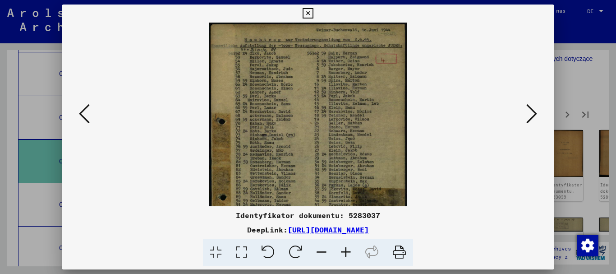
click at [345, 249] on icon at bounding box center [346, 251] width 24 height 27
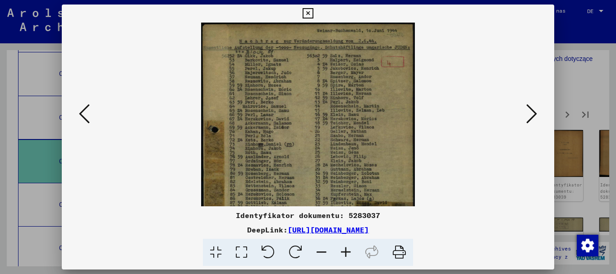
click at [345, 249] on icon at bounding box center [346, 251] width 24 height 27
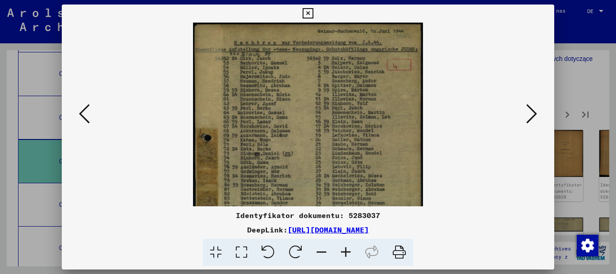
click at [345, 249] on icon at bounding box center [346, 251] width 24 height 27
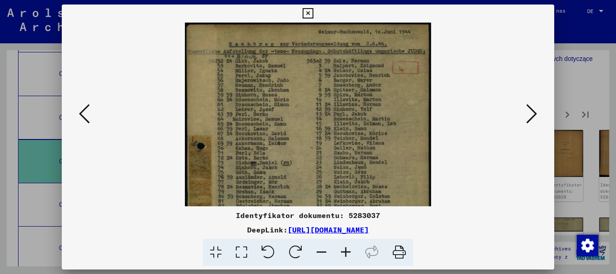
click at [345, 249] on icon at bounding box center [346, 251] width 24 height 27
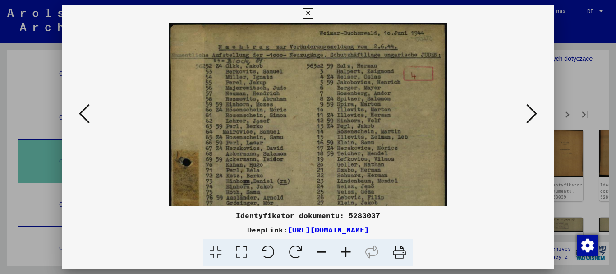
click at [345, 249] on icon at bounding box center [346, 251] width 24 height 27
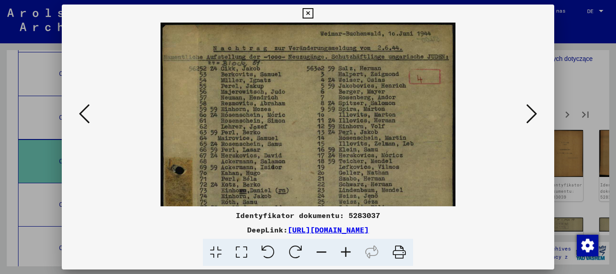
click at [345, 249] on icon at bounding box center [346, 251] width 24 height 27
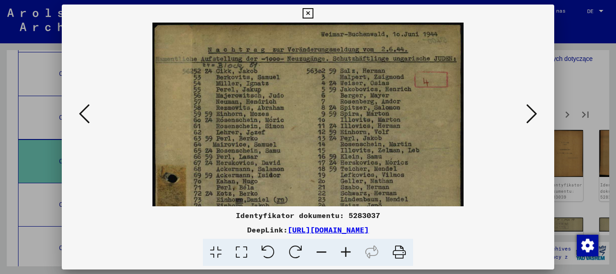
click at [345, 249] on icon at bounding box center [346, 251] width 24 height 27
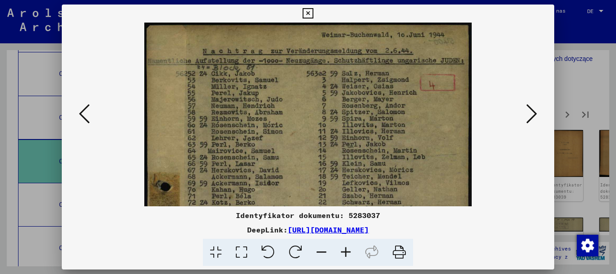
click at [345, 249] on icon at bounding box center [346, 251] width 24 height 27
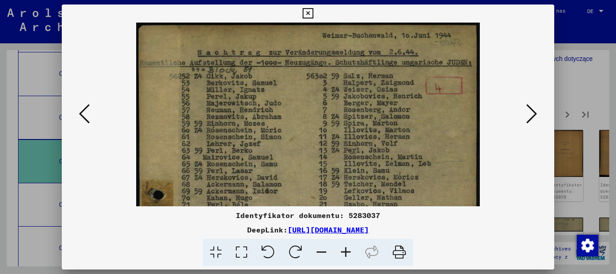
click at [345, 249] on icon at bounding box center [346, 251] width 24 height 27
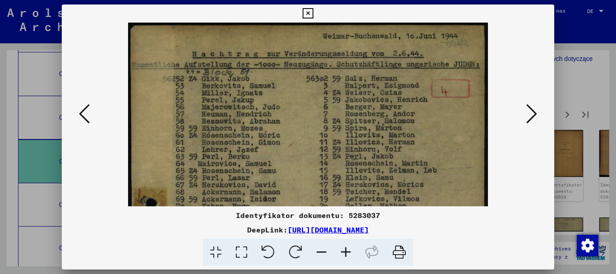
click at [345, 249] on icon at bounding box center [346, 251] width 24 height 27
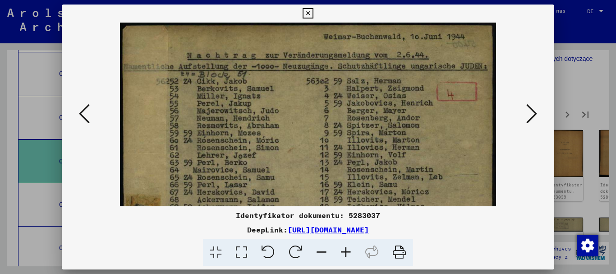
click at [345, 249] on icon at bounding box center [346, 251] width 24 height 27
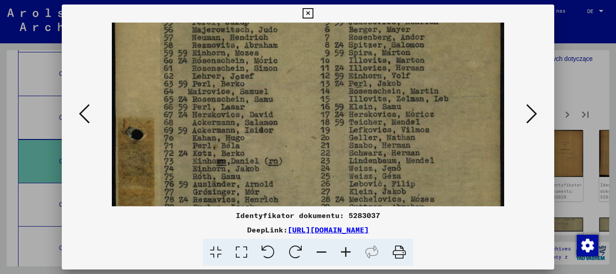
scroll to position [85, 0]
drag, startPoint x: 283, startPoint y: 159, endPoint x: 285, endPoint y: 85, distance: 74.4
click at [285, 85] on img at bounding box center [308, 209] width 392 height 544
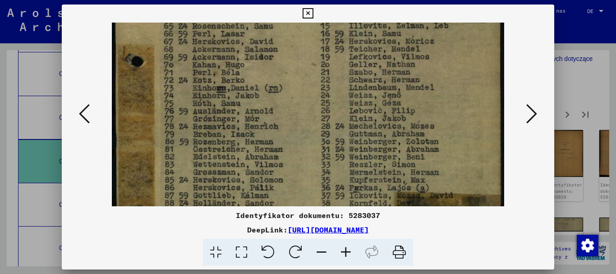
scroll to position [159, 0]
drag, startPoint x: 282, startPoint y: 145, endPoint x: 282, endPoint y: 71, distance: 73.5
click at [282, 71] on img at bounding box center [308, 136] width 392 height 544
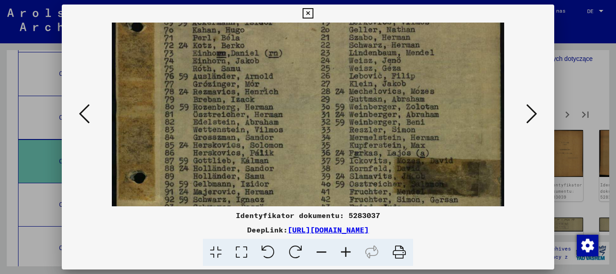
drag, startPoint x: 286, startPoint y: 133, endPoint x: 285, endPoint y: 98, distance: 34.7
click at [285, 99] on img at bounding box center [308, 102] width 392 height 544
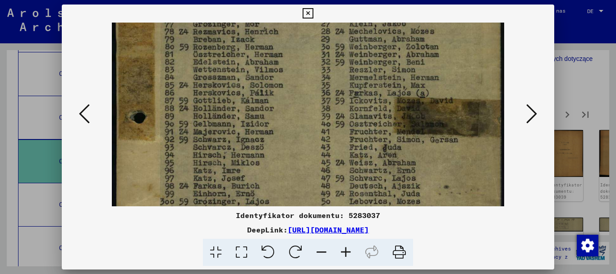
scroll to position [253, 0]
drag, startPoint x: 281, startPoint y: 139, endPoint x: 272, endPoint y: 79, distance: 60.6
click at [272, 79] on img at bounding box center [308, 42] width 392 height 544
drag, startPoint x: 274, startPoint y: 104, endPoint x: 269, endPoint y: 82, distance: 22.5
click at [269, 82] on img at bounding box center [308, 42] width 392 height 544
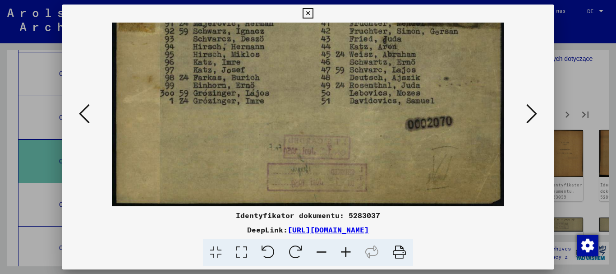
scroll to position [357, 0]
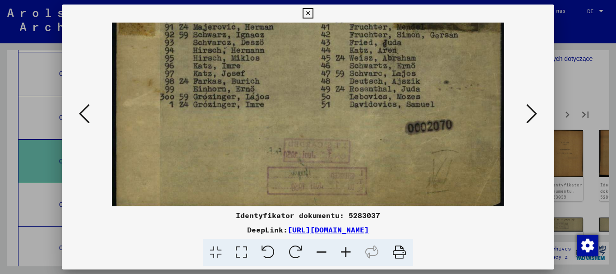
drag, startPoint x: 257, startPoint y: 118, endPoint x: 256, endPoint y: 79, distance: 39.2
click at [532, 112] on icon at bounding box center [531, 114] width 11 height 22
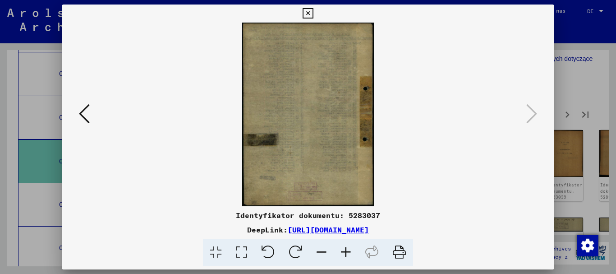
click at [307, 12] on icon at bounding box center [307, 13] width 10 height 11
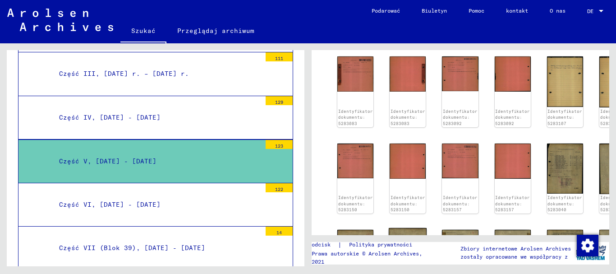
scroll to position [406, 0]
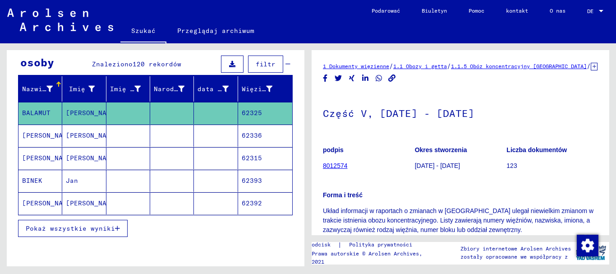
click at [393, 82] on icon "Kopiuj link" at bounding box center [392, 78] width 8 height 8
click at [392, 82] on icon "Kopiuj link" at bounding box center [391, 78] width 9 height 8
click at [393, 82] on icon "Kopiuj link" at bounding box center [392, 78] width 8 height 8
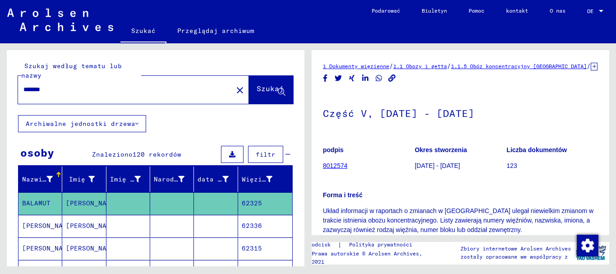
click at [82, 92] on input "*******" at bounding box center [125, 89] width 204 height 9
type input "*"
type input "**********"
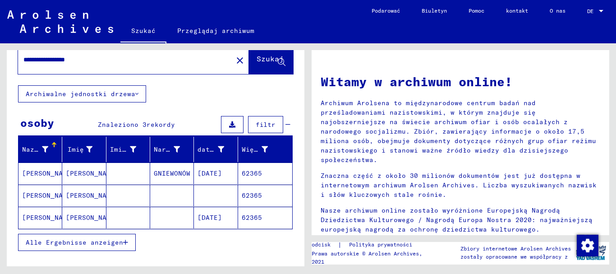
scroll to position [45, 0]
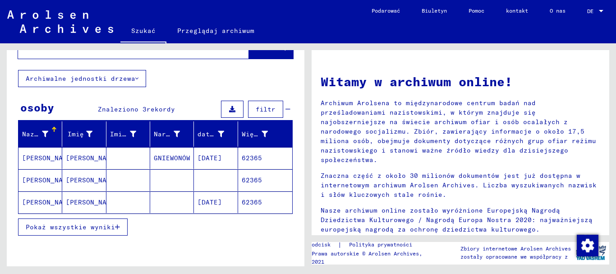
click at [41, 179] on font "[PERSON_NAME]" at bounding box center [48, 180] width 53 height 8
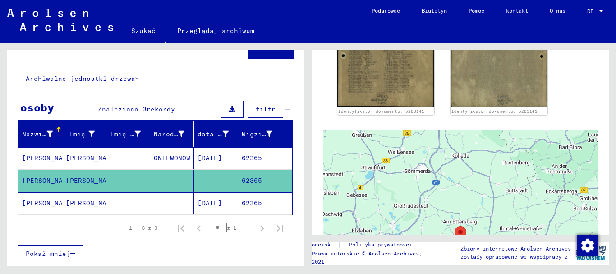
click at [37, 202] on font "[PERSON_NAME]" at bounding box center [48, 203] width 53 height 8
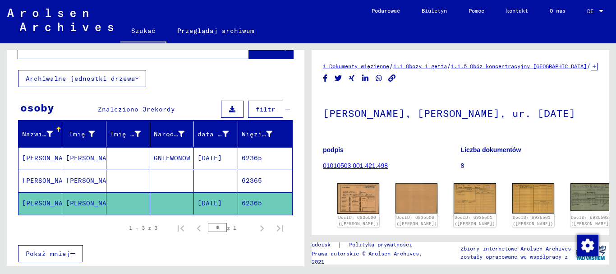
scroll to position [45, 0]
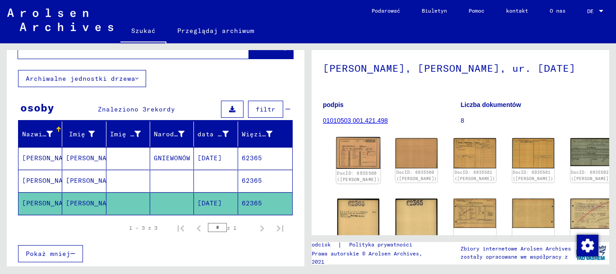
click at [353, 169] on img at bounding box center [358, 153] width 44 height 32
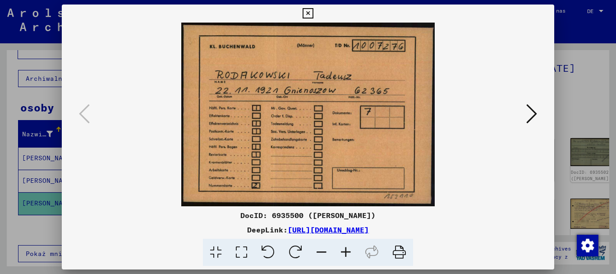
click at [534, 112] on icon at bounding box center [531, 114] width 11 height 22
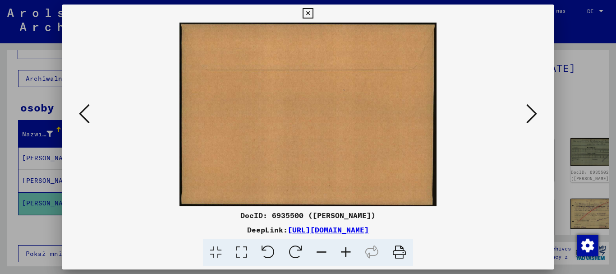
click at [533, 112] on icon at bounding box center [531, 114] width 11 height 22
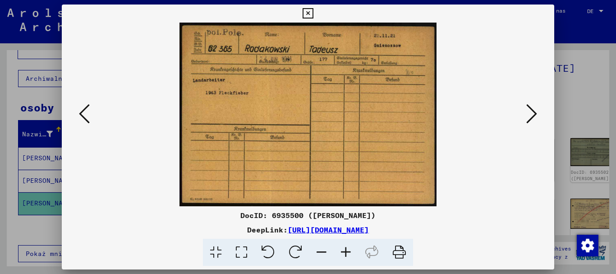
click at [531, 113] on icon at bounding box center [531, 114] width 11 height 22
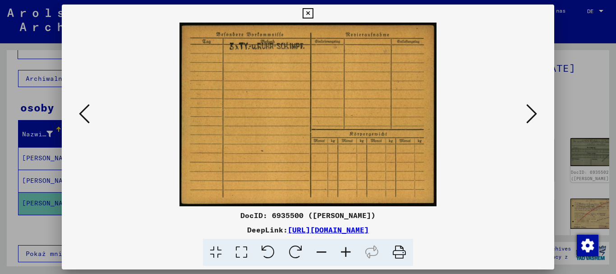
click at [85, 112] on icon at bounding box center [84, 114] width 11 height 22
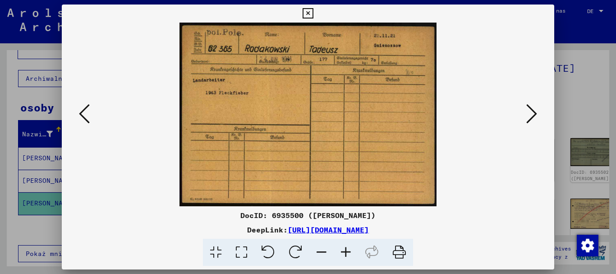
click at [531, 107] on icon at bounding box center [531, 114] width 11 height 22
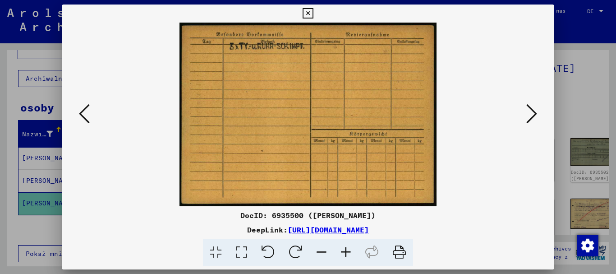
click at [531, 112] on icon at bounding box center [531, 114] width 11 height 22
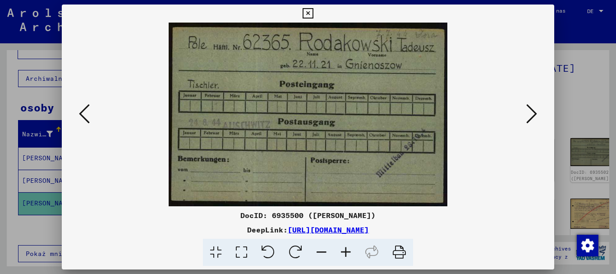
click at [531, 112] on icon at bounding box center [531, 114] width 11 height 22
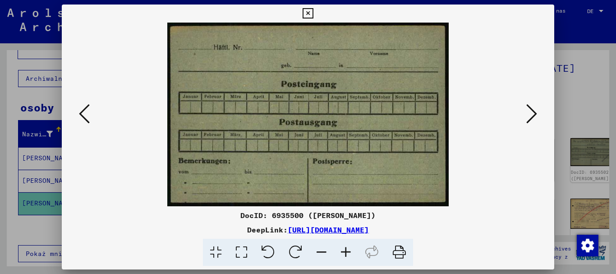
click at [531, 113] on icon at bounding box center [531, 114] width 11 height 22
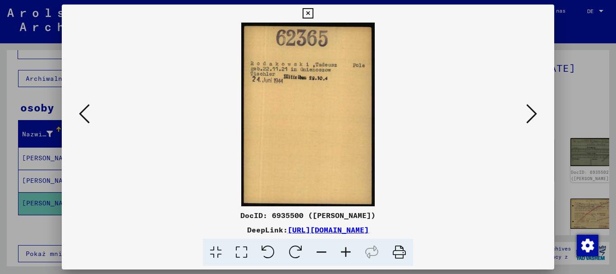
click at [531, 112] on icon at bounding box center [531, 114] width 11 height 22
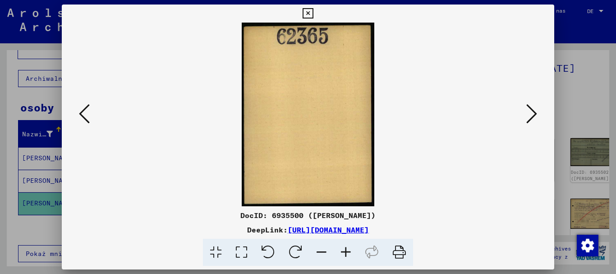
click at [531, 112] on icon at bounding box center [531, 114] width 11 height 22
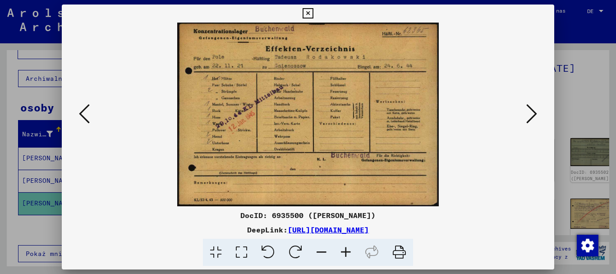
click at [531, 112] on icon at bounding box center [531, 114] width 11 height 22
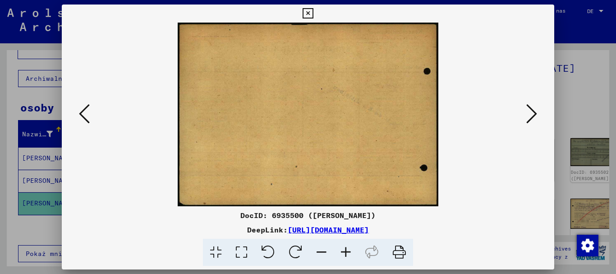
click at [531, 112] on icon at bounding box center [531, 114] width 11 height 22
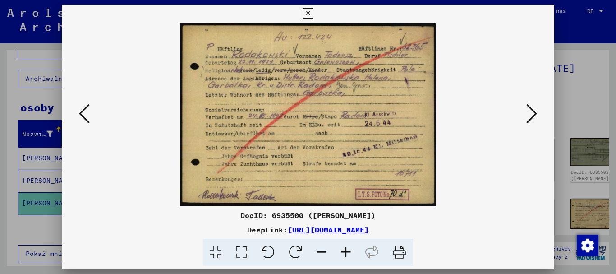
click at [531, 113] on icon at bounding box center [531, 114] width 11 height 22
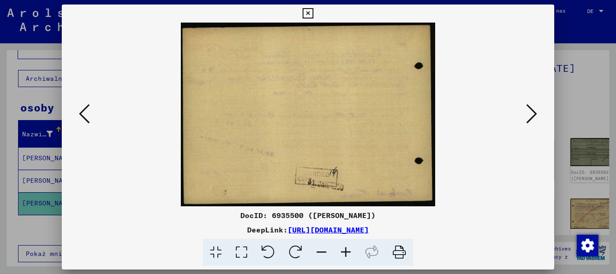
click at [531, 113] on icon at bounding box center [531, 114] width 11 height 22
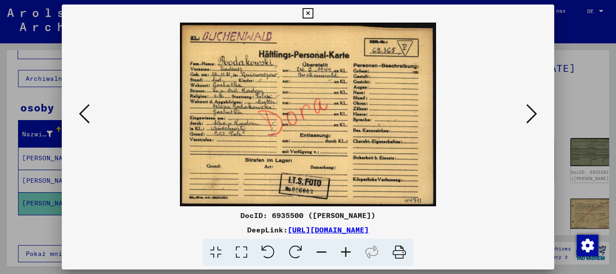
click at [531, 112] on icon at bounding box center [531, 114] width 11 height 22
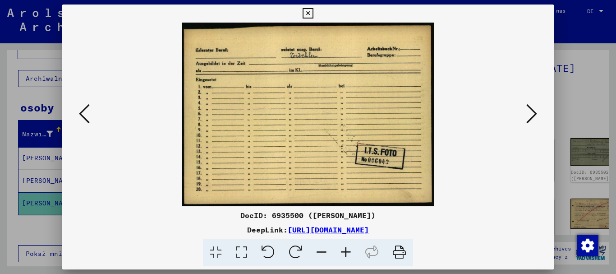
click at [532, 109] on icon at bounding box center [531, 114] width 11 height 22
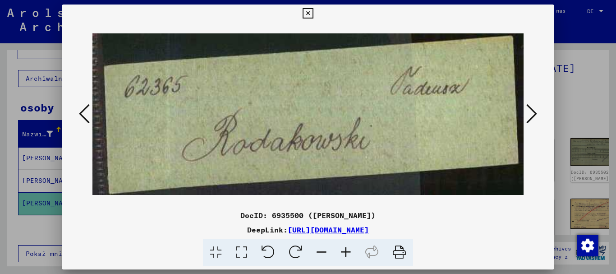
click at [532, 113] on icon at bounding box center [531, 114] width 11 height 22
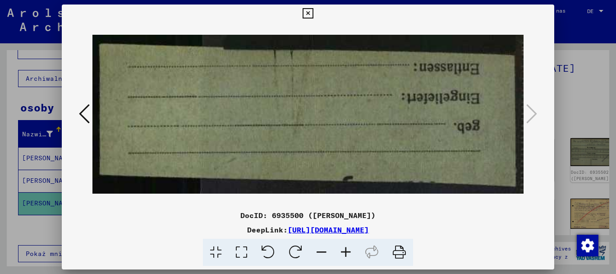
click at [308, 13] on icon at bounding box center [307, 13] width 10 height 11
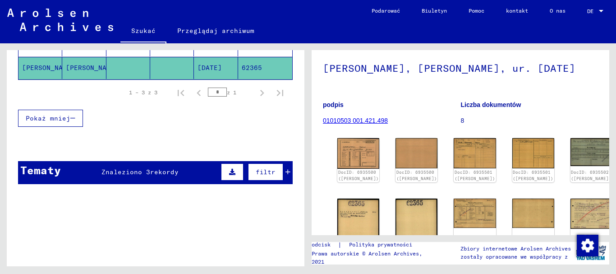
scroll to position [225, 0]
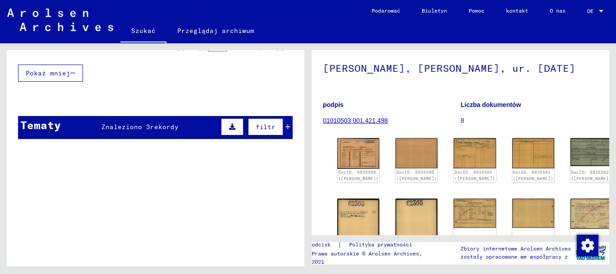
click at [136, 128] on font "Znaleziono 3" at bounding box center [125, 127] width 49 height 8
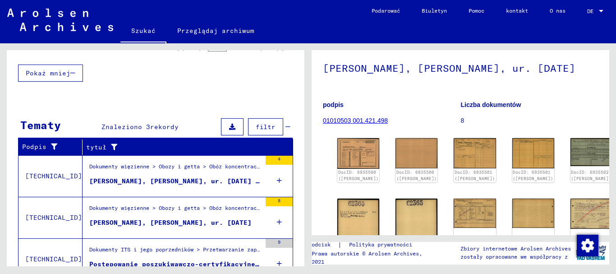
scroll to position [266, 0]
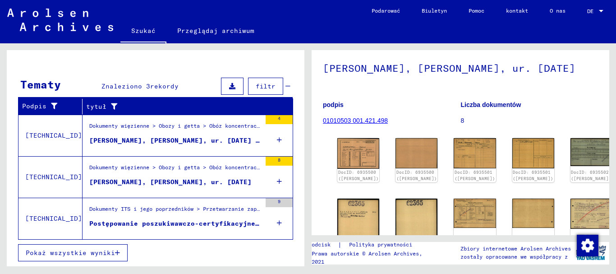
click at [169, 216] on div "Dokumenty ITS i jego poprzedników > Przetwarzanie zapytań > Akta ITS związane z…" at bounding box center [175, 211] width 172 height 13
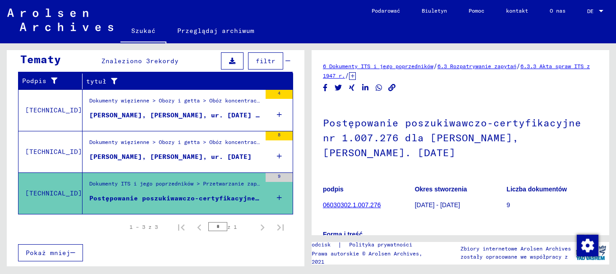
click at [192, 150] on div "Dokumenty więzienne > Obozy i getta > Obóz koncentracyjny [GEOGRAPHIC_DATA] > I…" at bounding box center [175, 144] width 172 height 13
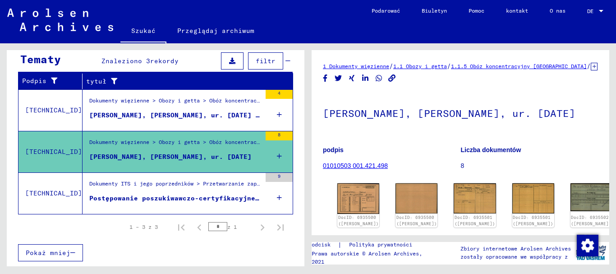
click at [177, 111] on font "[PERSON_NAME], [PERSON_NAME], ur. [DATE] r., urodzonego w [GEOGRAPHIC_DATA]" at bounding box center [241, 115] width 304 height 8
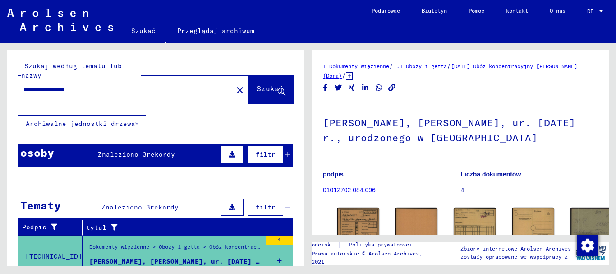
click at [64, 19] on img at bounding box center [60, 20] width 106 height 23
